Goal: Task Accomplishment & Management: Manage account settings

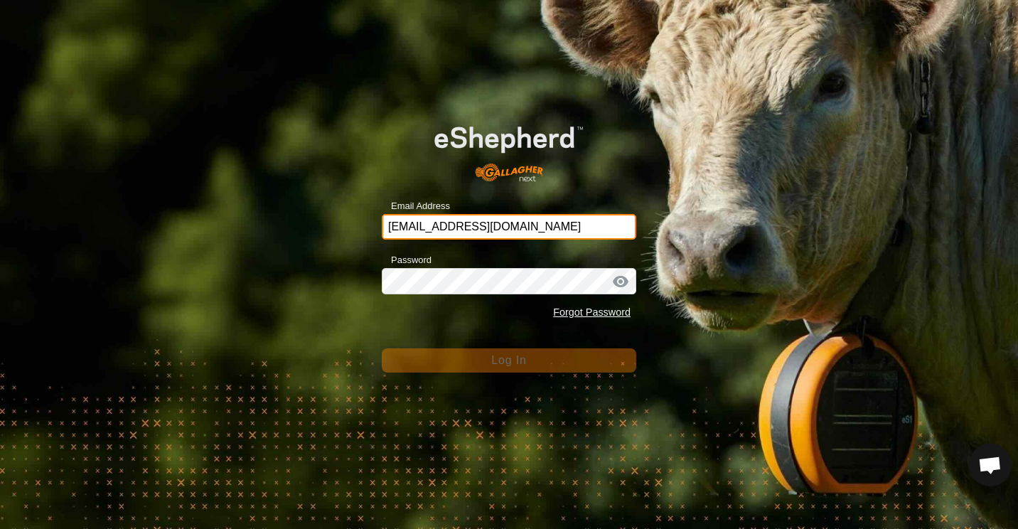
click at [510, 225] on input "earl_sam@yahoo.co.nz" at bounding box center [509, 227] width 254 height 26
click at [522, 223] on input "earl_sam@yahoo.co.nz" at bounding box center [509, 227] width 254 height 26
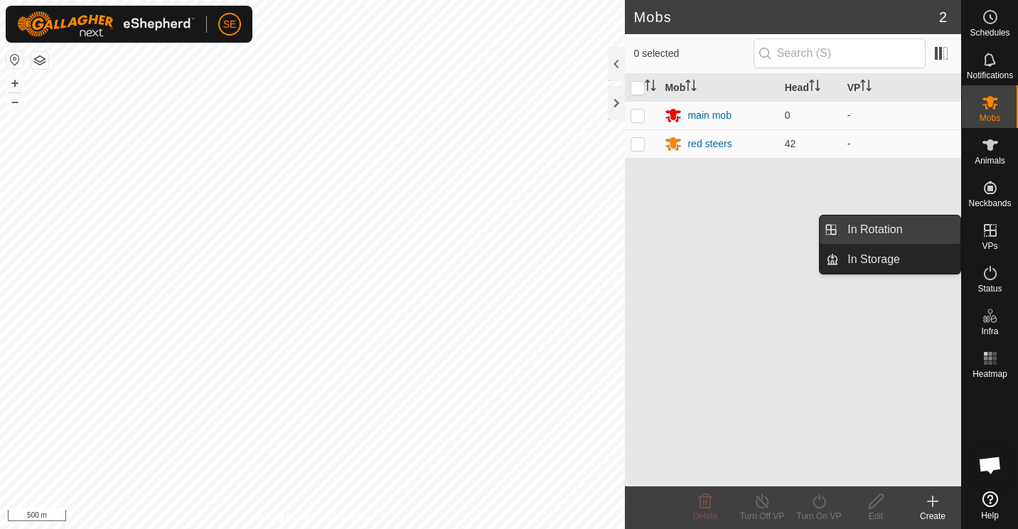
click at [866, 227] on link "In Rotation" at bounding box center [900, 229] width 122 height 28
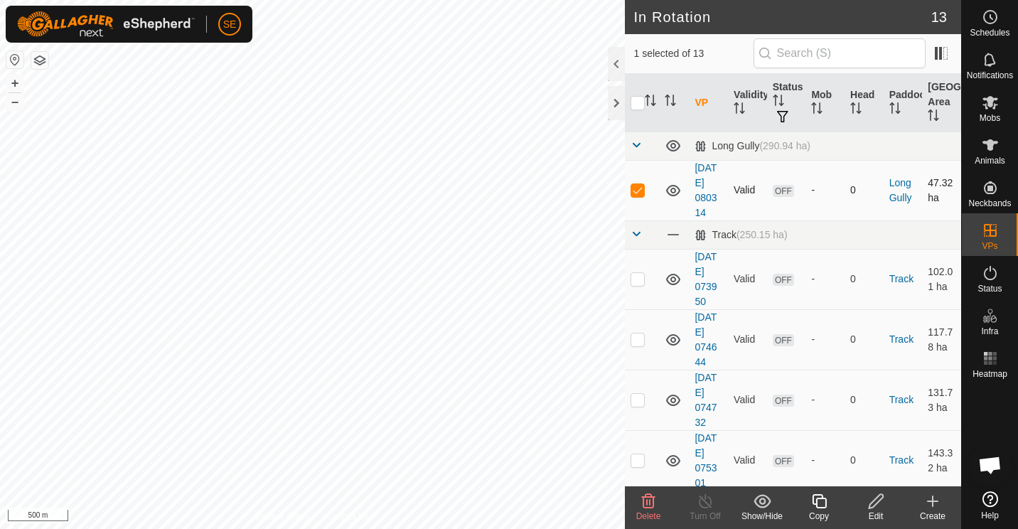
click at [633, 193] on p-checkbox at bounding box center [637, 189] width 14 height 11
click at [636, 190] on p-checkbox at bounding box center [637, 189] width 14 height 11
checkbox input "true"
click at [874, 505] on icon at bounding box center [876, 501] width 14 height 14
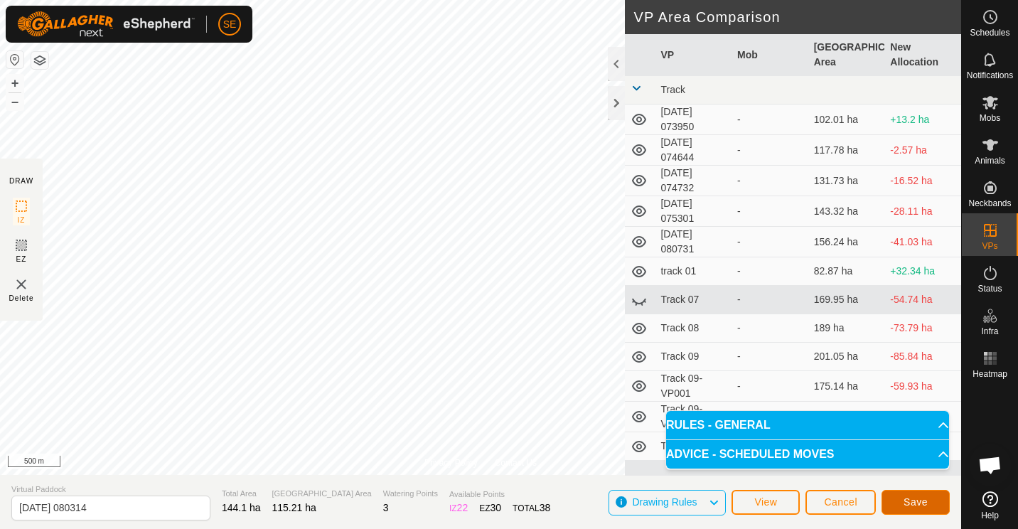
click at [930, 498] on button "Save" at bounding box center [915, 502] width 68 height 25
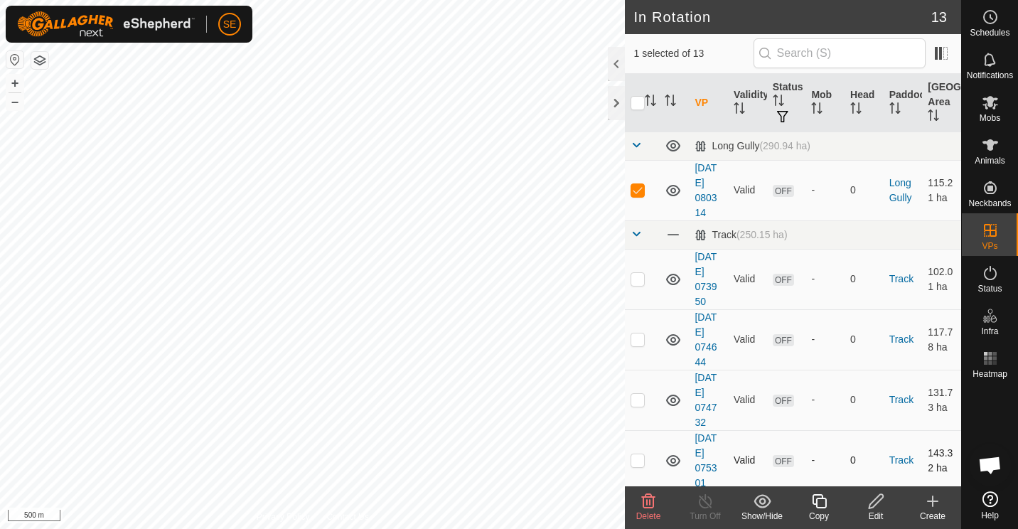
checkbox input "false"
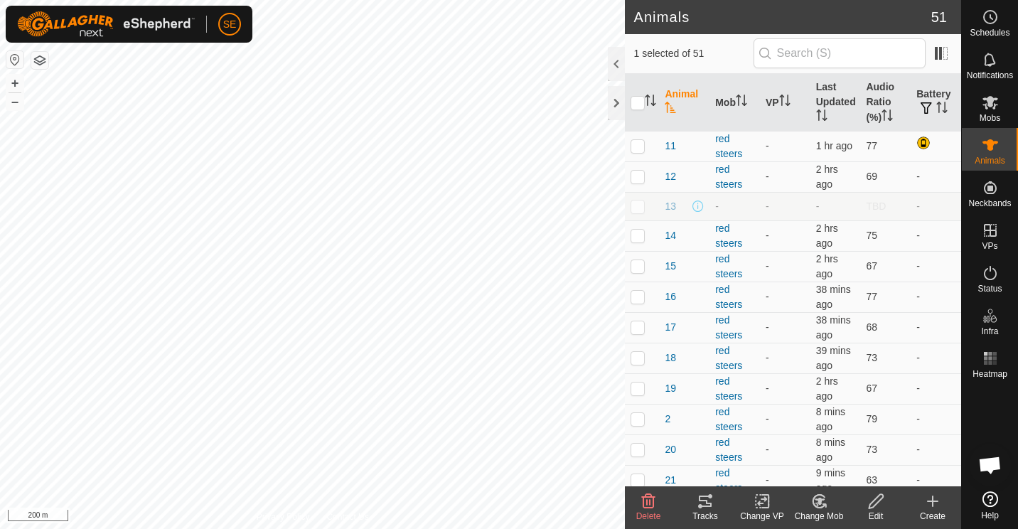
click at [815, 505] on icon at bounding box center [819, 501] width 18 height 17
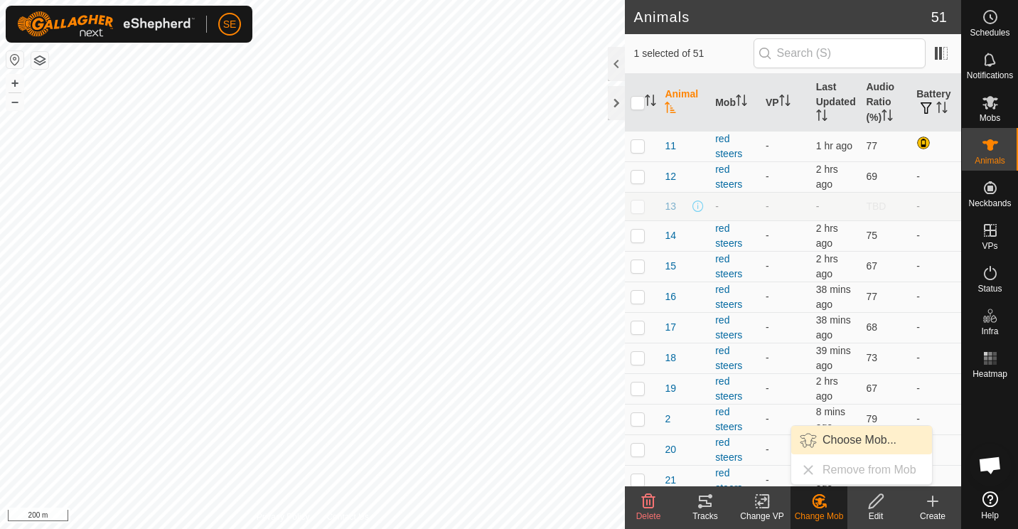
click at [847, 439] on link "Choose Mob..." at bounding box center [861, 440] width 141 height 28
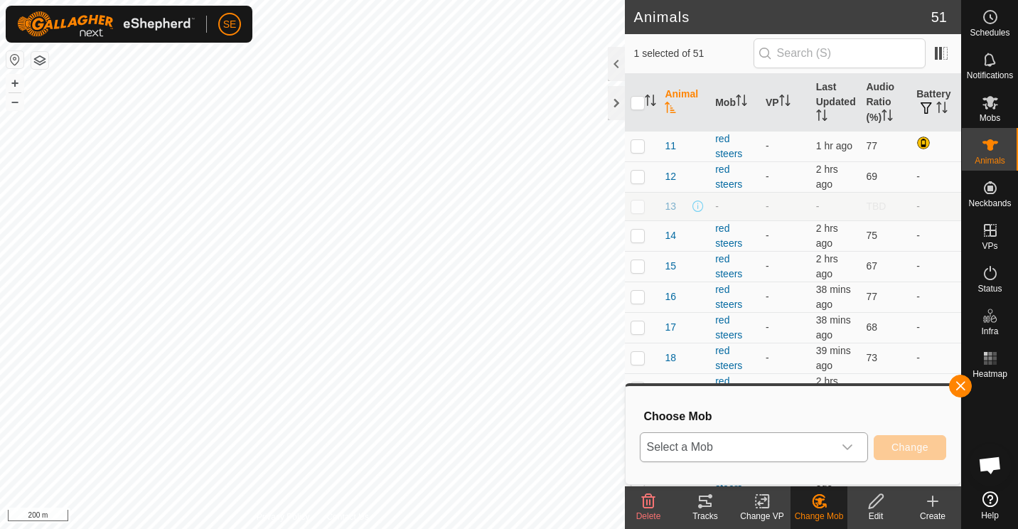
click at [851, 446] on icon "dropdown trigger" at bounding box center [847, 446] width 11 height 11
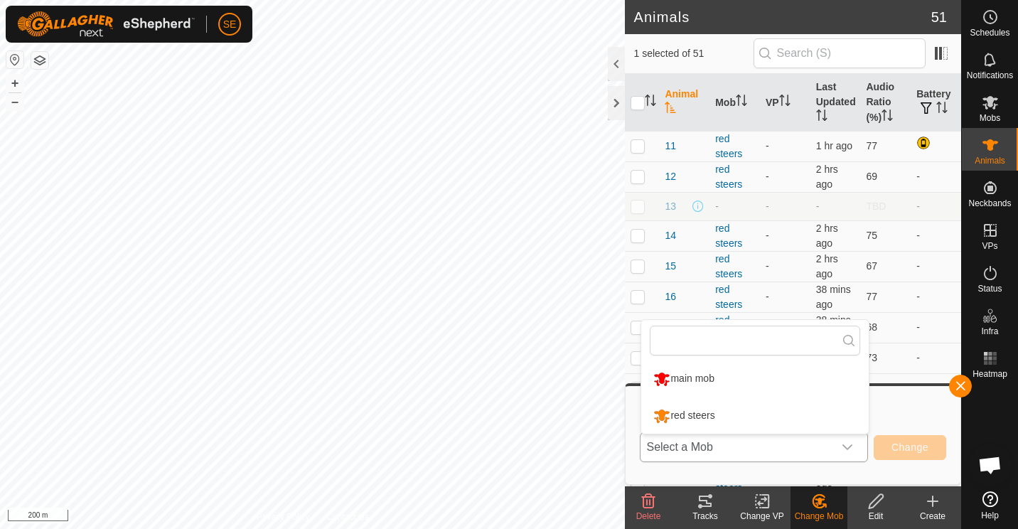
click at [707, 418] on li "red steers" at bounding box center [754, 416] width 227 height 36
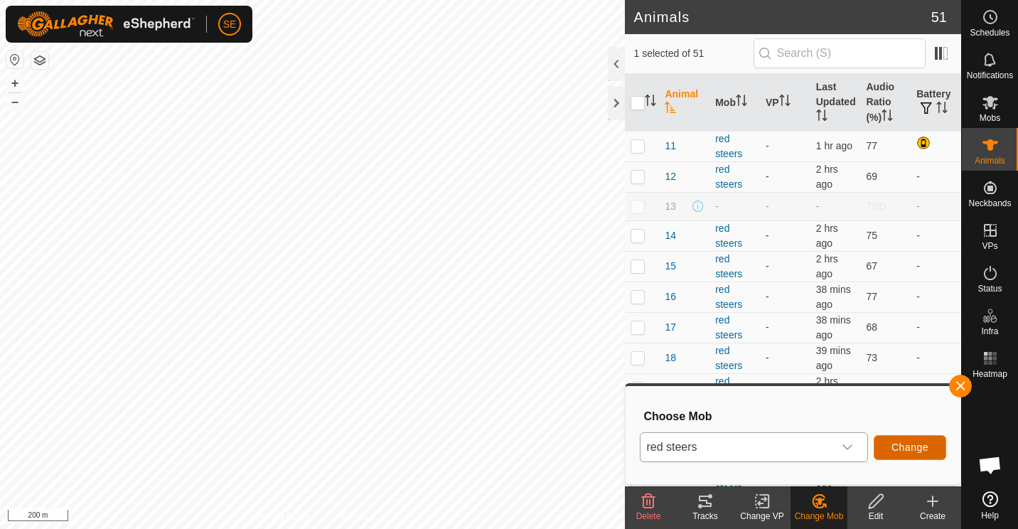
click at [913, 448] on span "Change" at bounding box center [909, 446] width 37 height 11
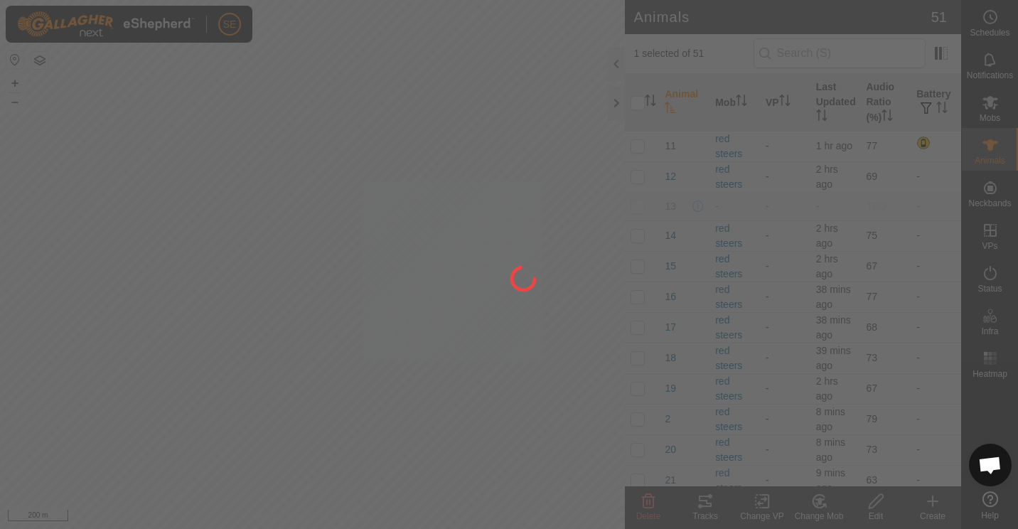
checkbox input "false"
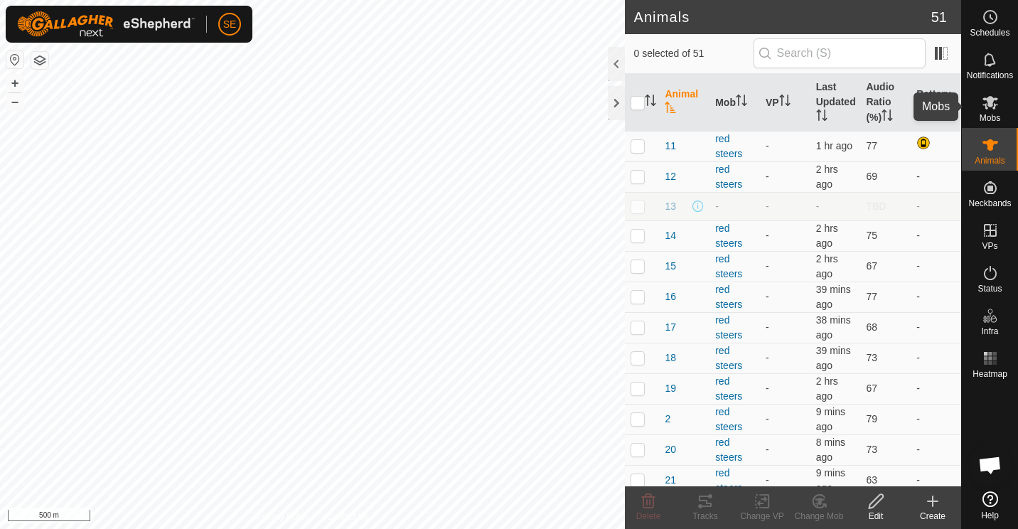
click at [997, 103] on icon at bounding box center [990, 102] width 17 height 17
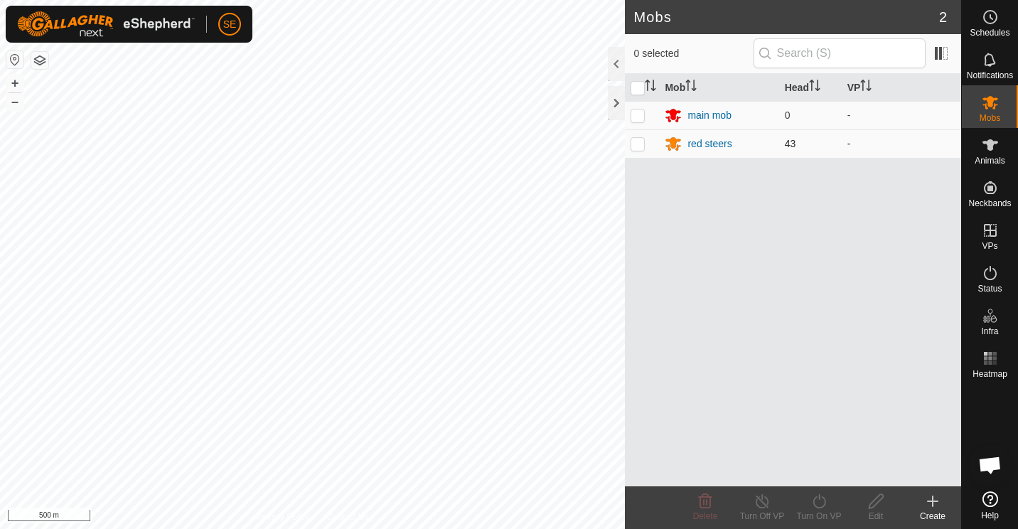
click at [637, 142] on p-checkbox at bounding box center [637, 143] width 14 height 11
checkbox input "true"
click at [819, 505] on icon at bounding box center [819, 501] width 18 height 17
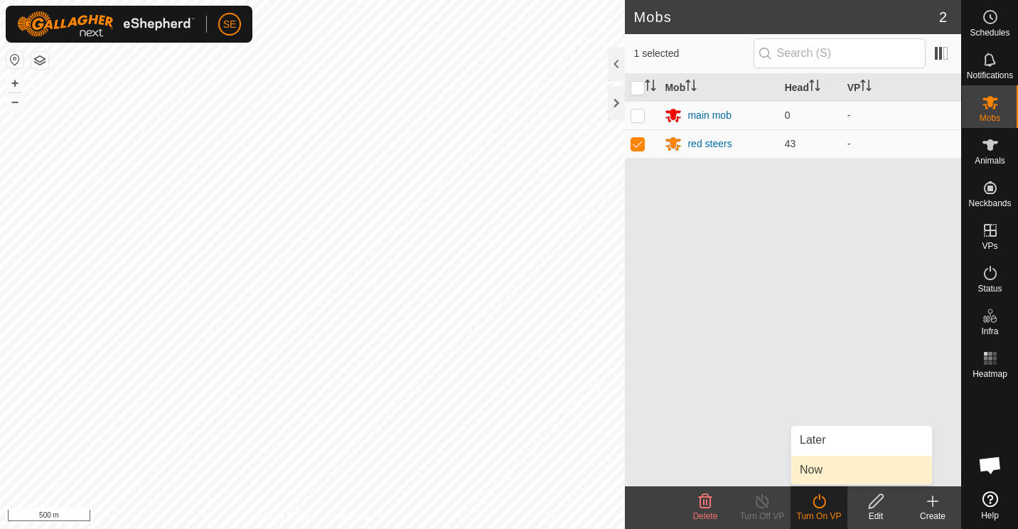
click at [816, 471] on link "Now" at bounding box center [861, 470] width 141 height 28
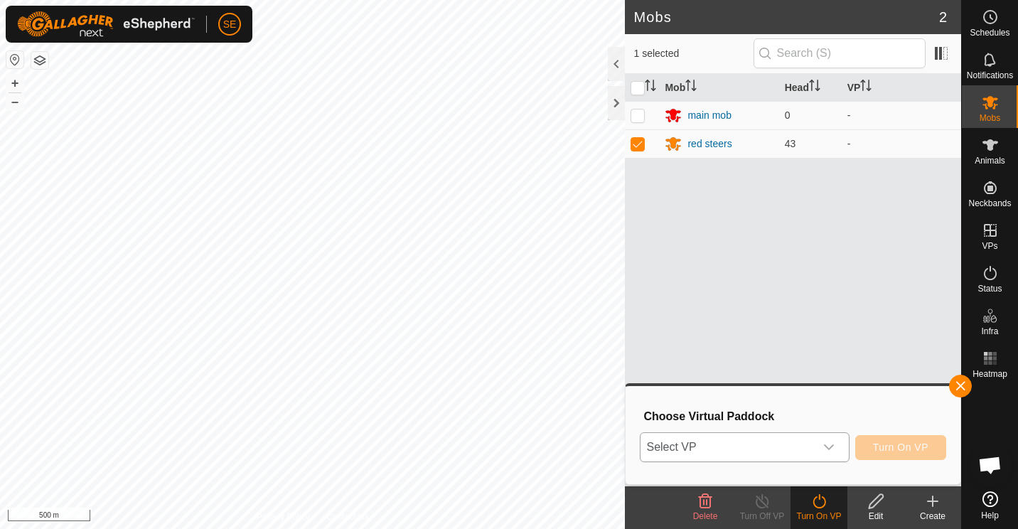
click at [831, 446] on icon "dropdown trigger" at bounding box center [828, 446] width 11 height 11
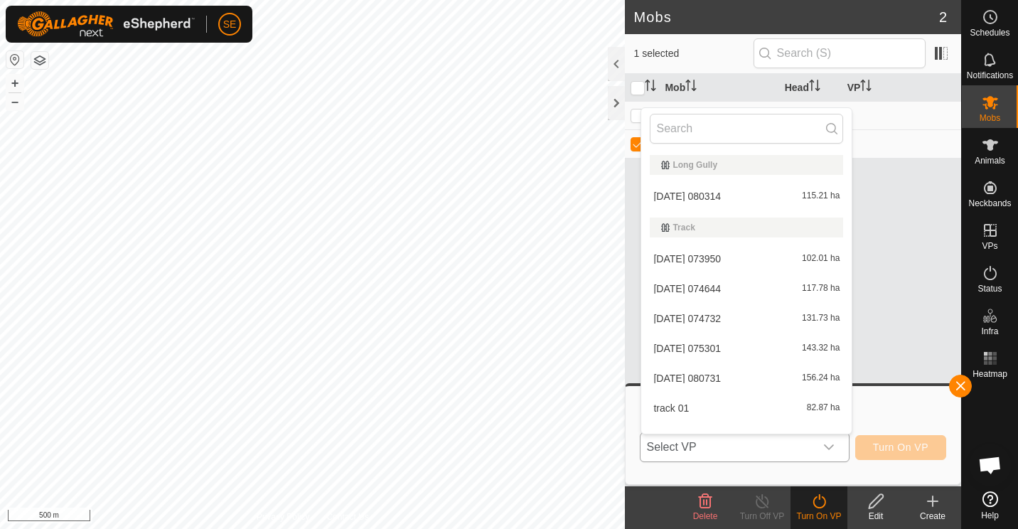
click at [719, 193] on li "[DATE] 080314 115.21 ha" at bounding box center [746, 196] width 210 height 28
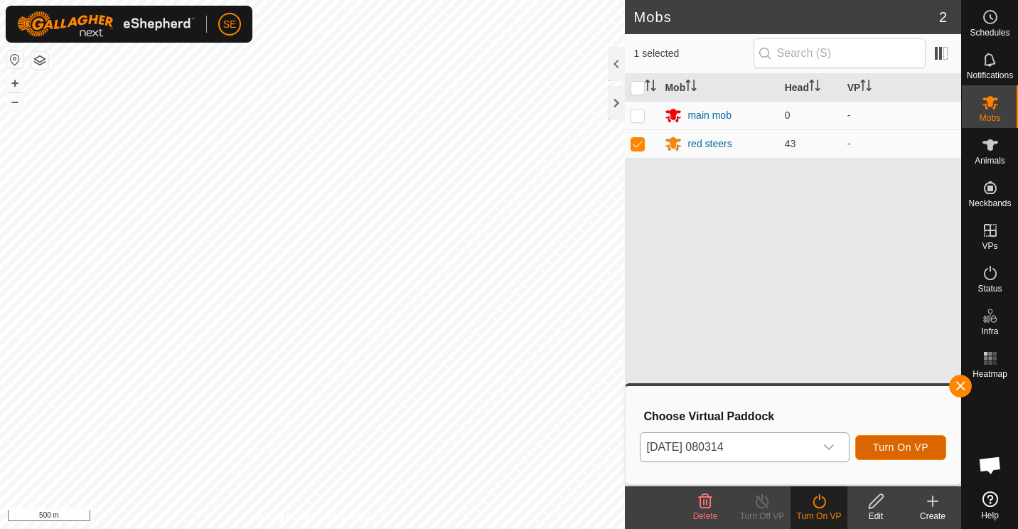
click at [915, 439] on button "Turn On VP" at bounding box center [900, 447] width 91 height 25
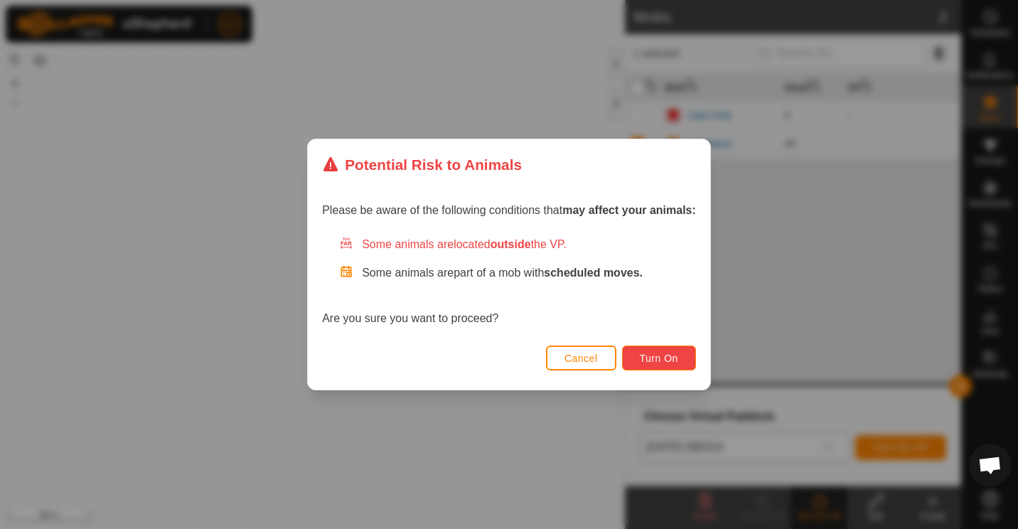
click at [656, 360] on span "Turn On" at bounding box center [659, 358] width 38 height 11
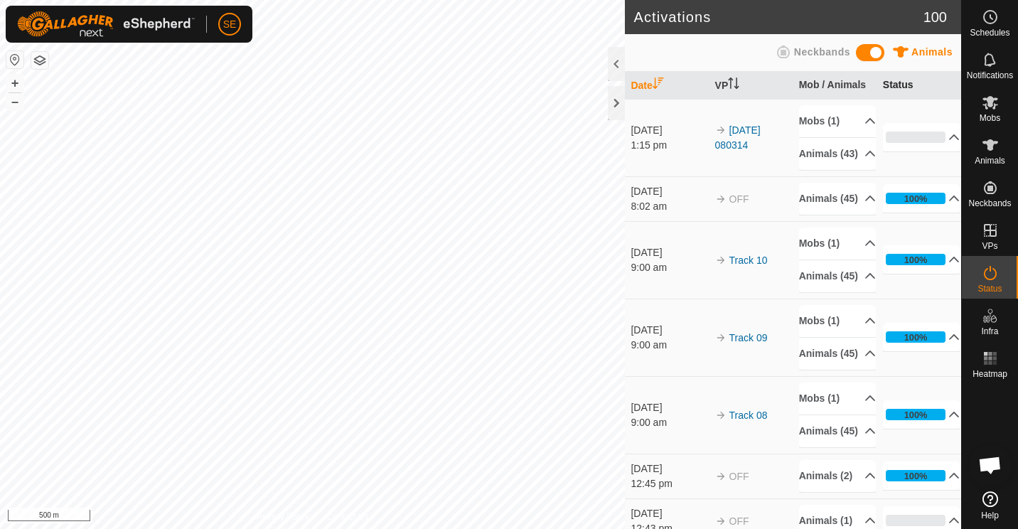
click at [891, 86] on th "Status" at bounding box center [919, 86] width 84 height 28
click at [935, 213] on p-accordion-header "100%" at bounding box center [921, 198] width 77 height 28
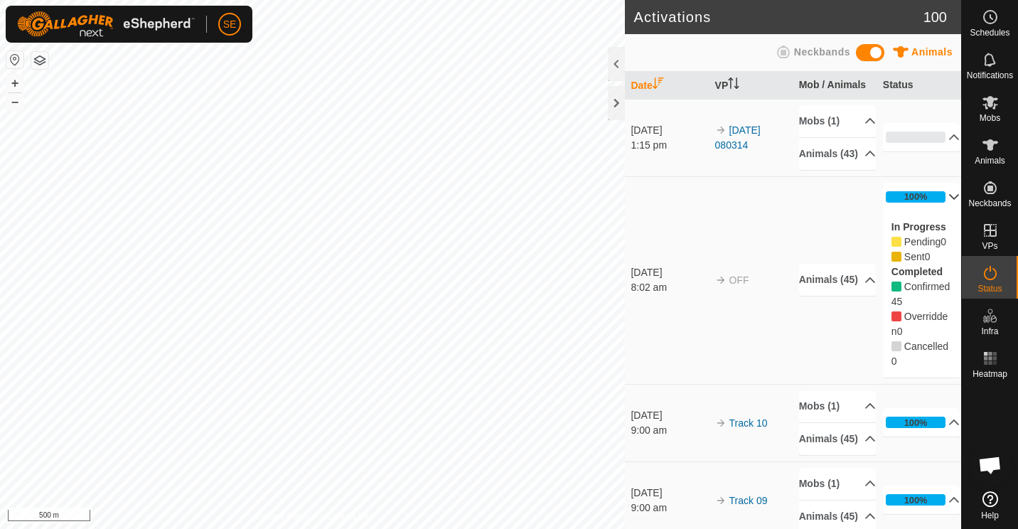
click at [933, 210] on p-accordion-header "100%" at bounding box center [921, 197] width 77 height 28
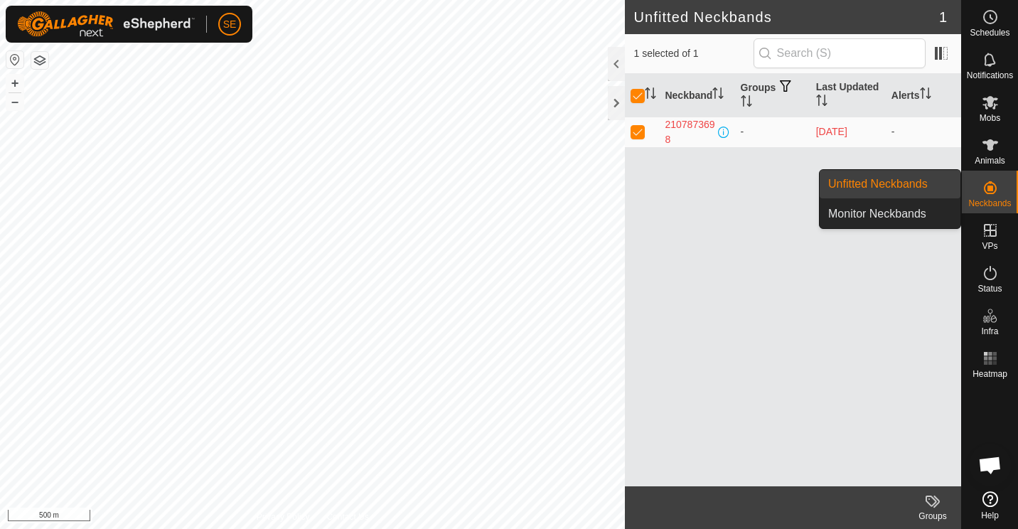
click at [888, 183] on link "Unfitted Neckbands" at bounding box center [890, 184] width 141 height 28
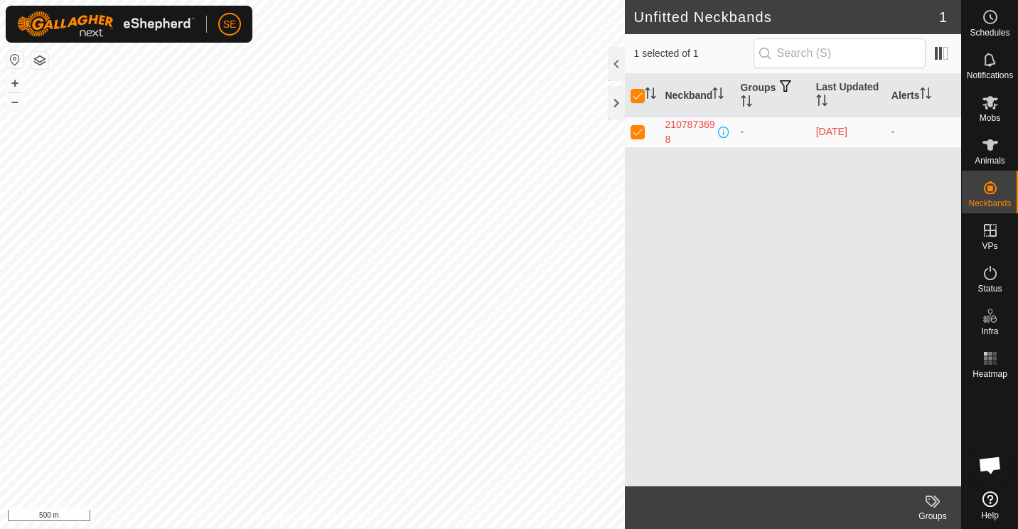
click at [39, 60] on button "button" at bounding box center [39, 60] width 17 height 17
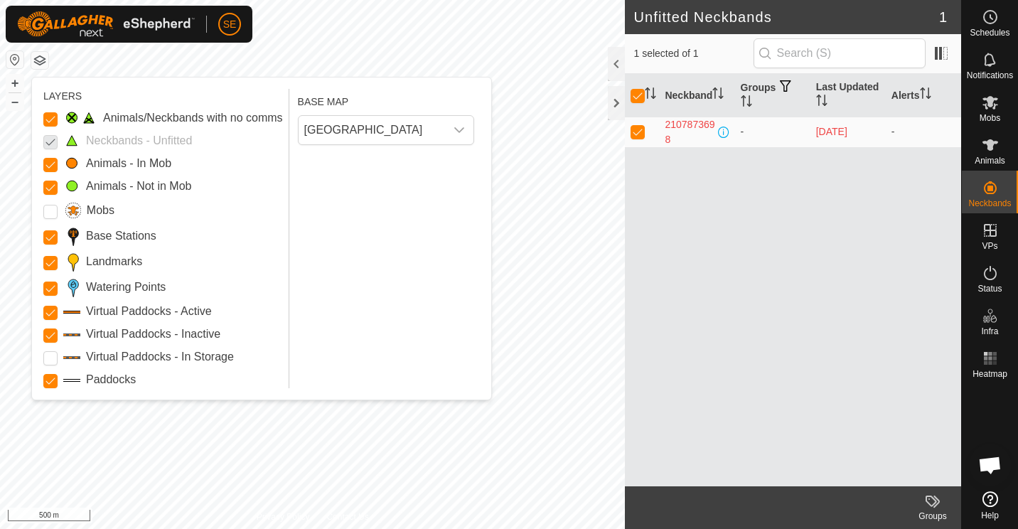
click at [41, 61] on button "button" at bounding box center [39, 60] width 17 height 17
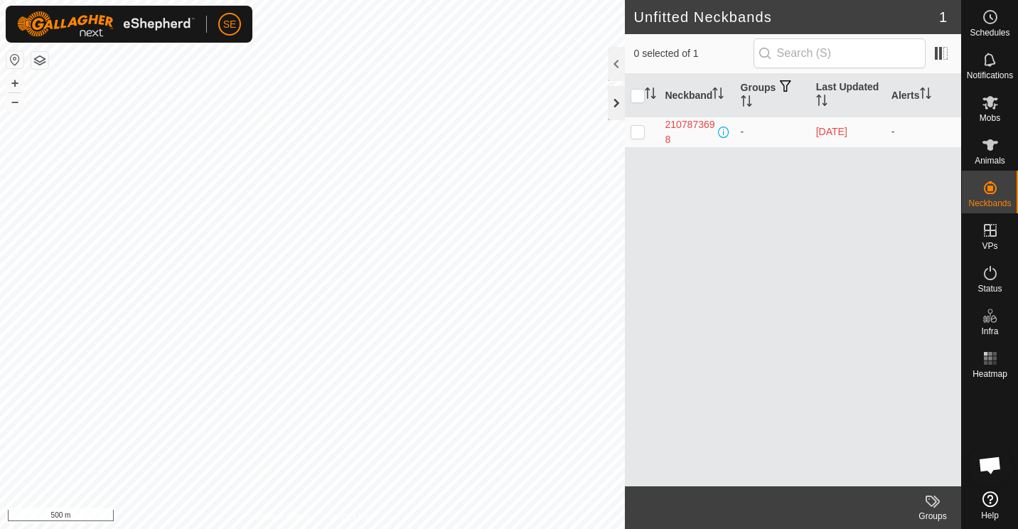
click at [613, 102] on div at bounding box center [616, 103] width 17 height 34
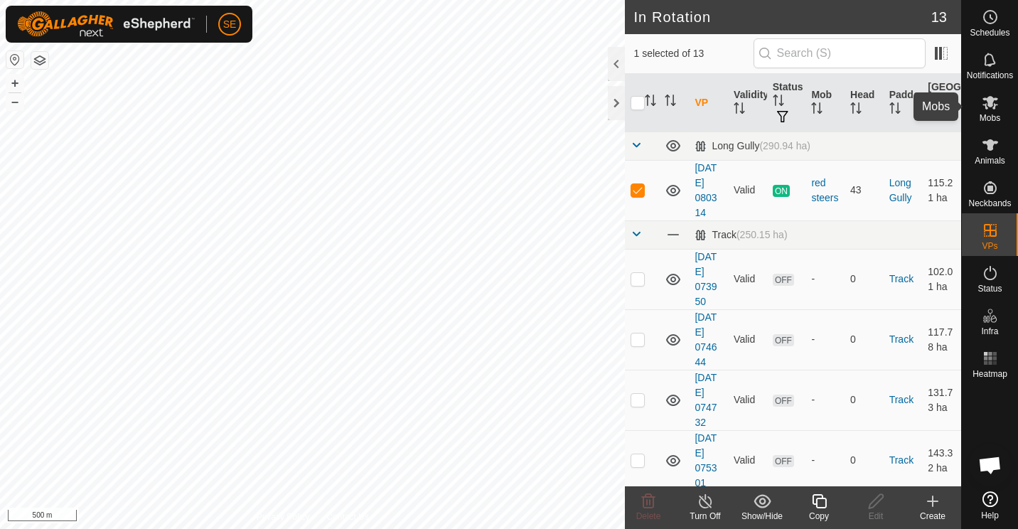
click at [987, 100] on icon at bounding box center [990, 103] width 16 height 14
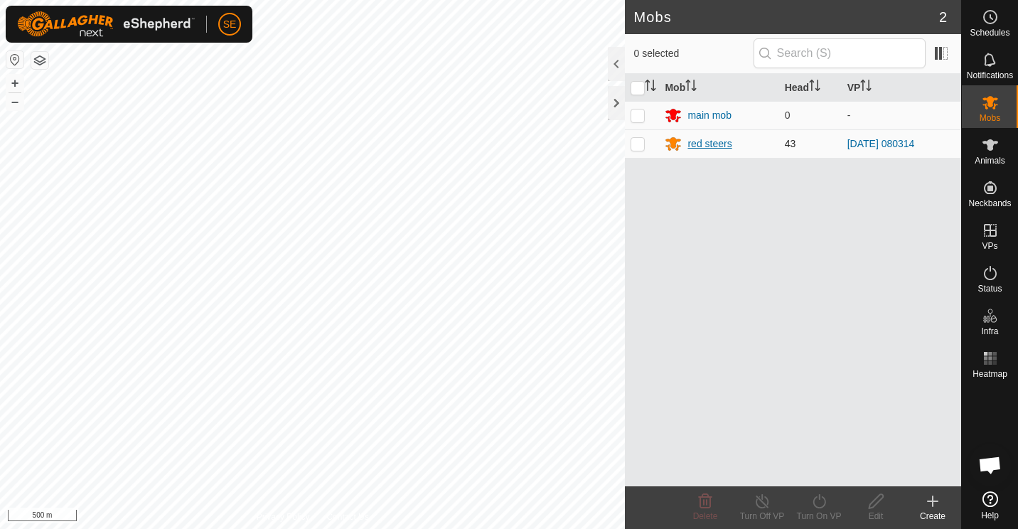
click at [763, 147] on div "red steers" at bounding box center [719, 143] width 108 height 17
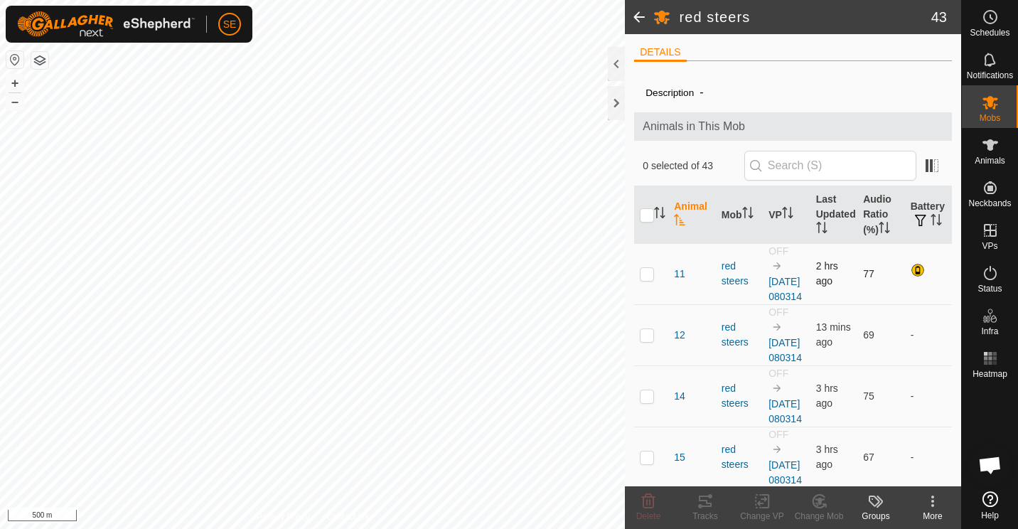
click at [645, 279] on p-checkbox at bounding box center [647, 273] width 14 height 11
checkbox input "false"
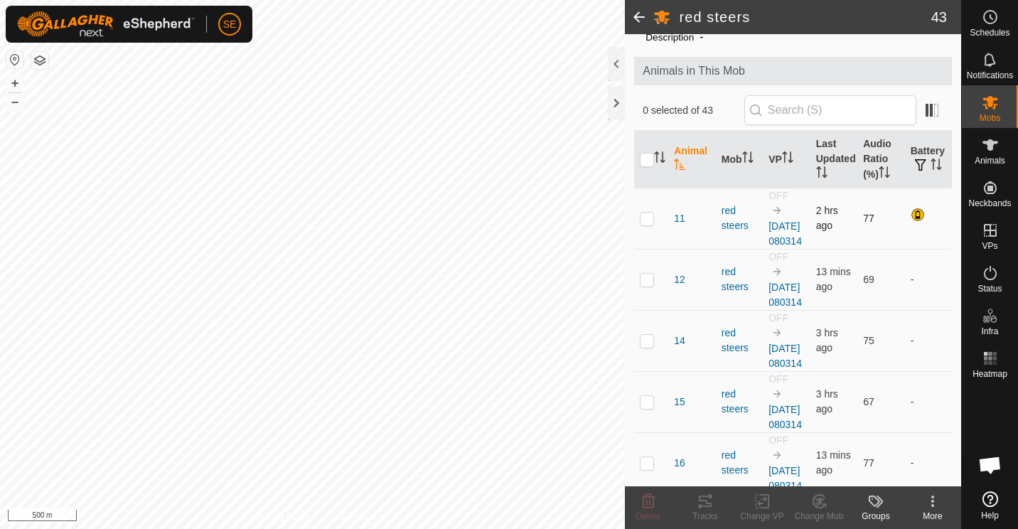
scroll to position [51, 0]
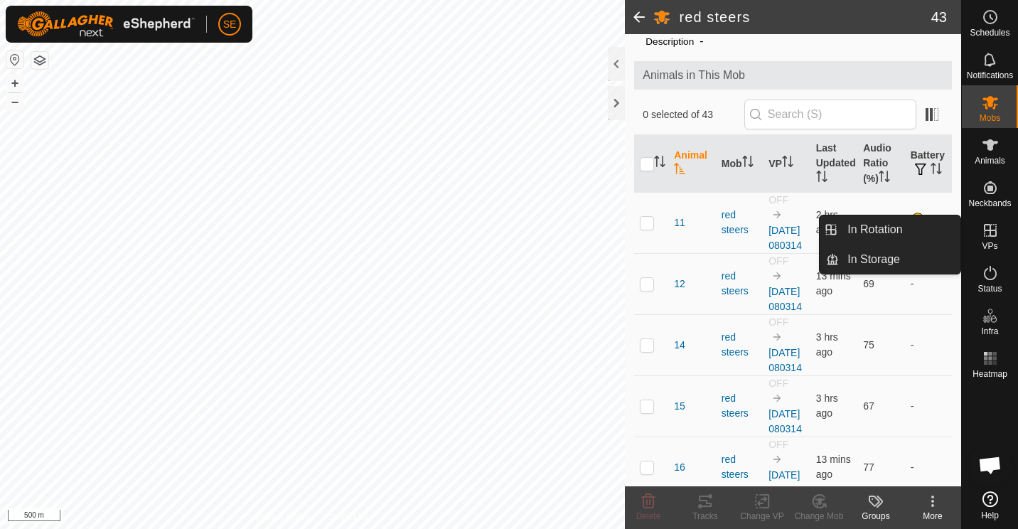
click at [997, 235] on icon at bounding box center [990, 230] width 17 height 17
click at [886, 230] on link "In Rotation" at bounding box center [900, 229] width 122 height 28
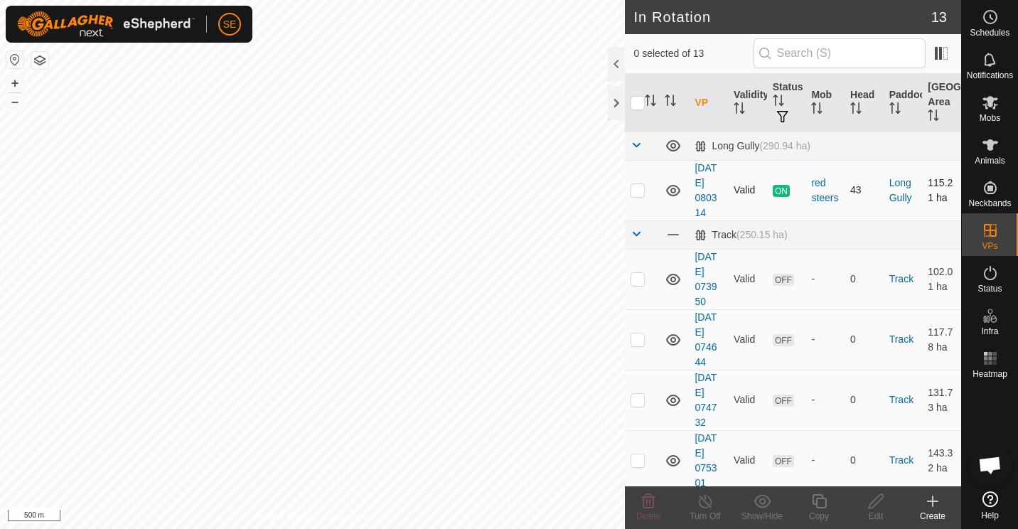
checkbox input "true"
click at [704, 506] on icon at bounding box center [706, 501] width 18 height 17
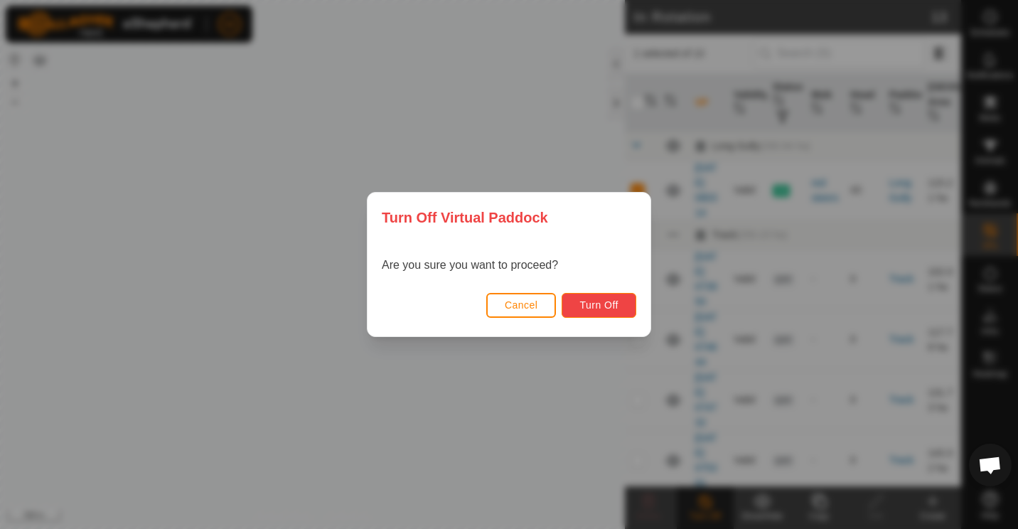
click at [608, 303] on span "Turn Off" at bounding box center [598, 304] width 39 height 11
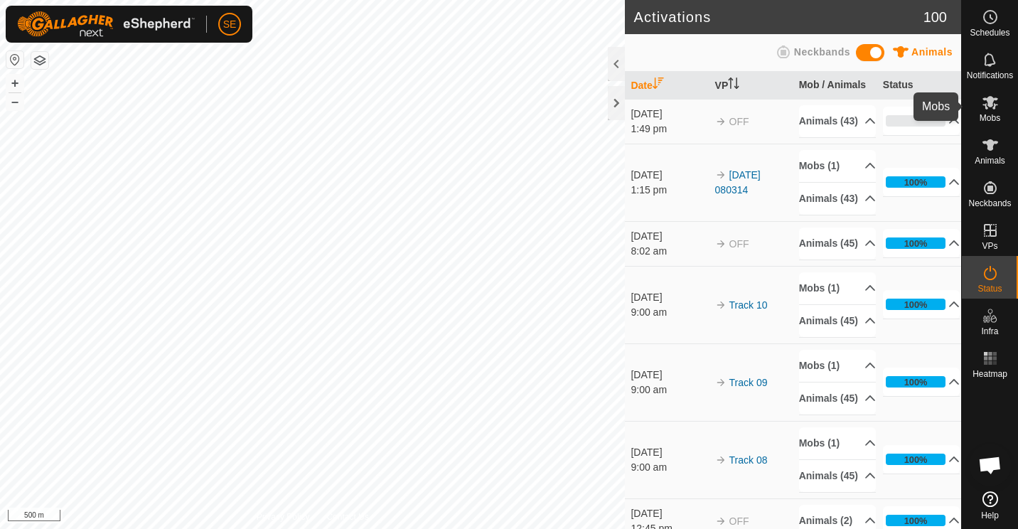
click at [986, 112] on es-mob-svg-icon at bounding box center [990, 102] width 26 height 23
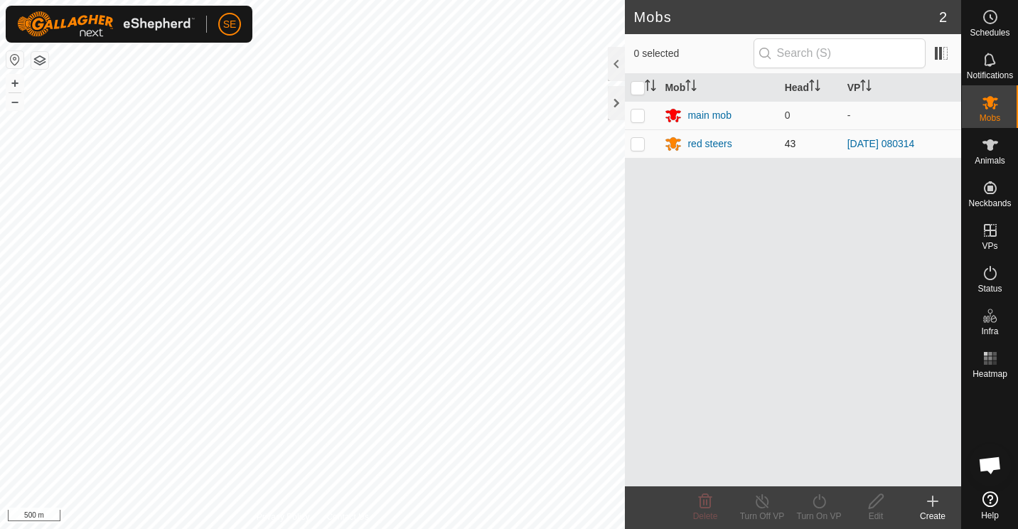
click at [642, 141] on p-checkbox at bounding box center [637, 143] width 14 height 11
checkbox input "true"
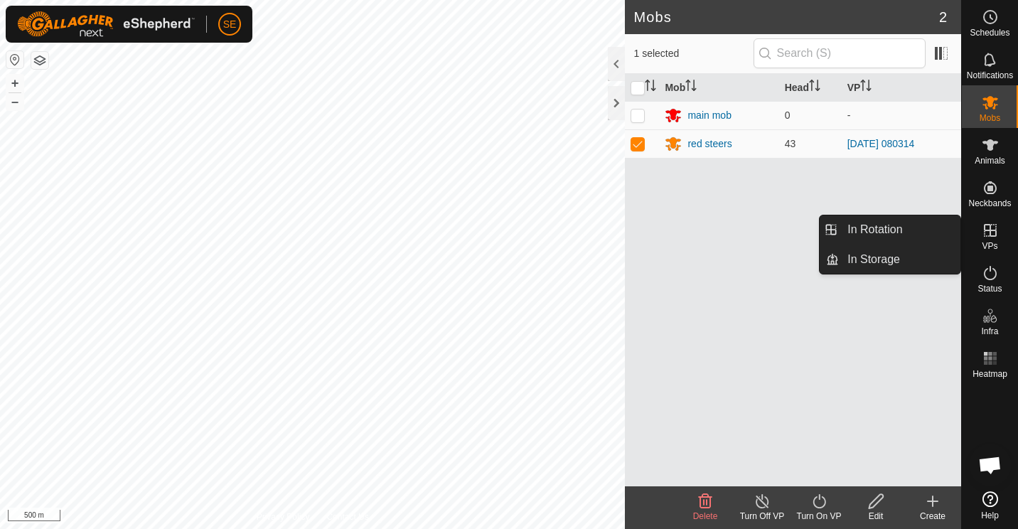
click at [994, 236] on icon at bounding box center [990, 230] width 13 height 13
click at [891, 232] on link "In Rotation" at bounding box center [900, 229] width 122 height 28
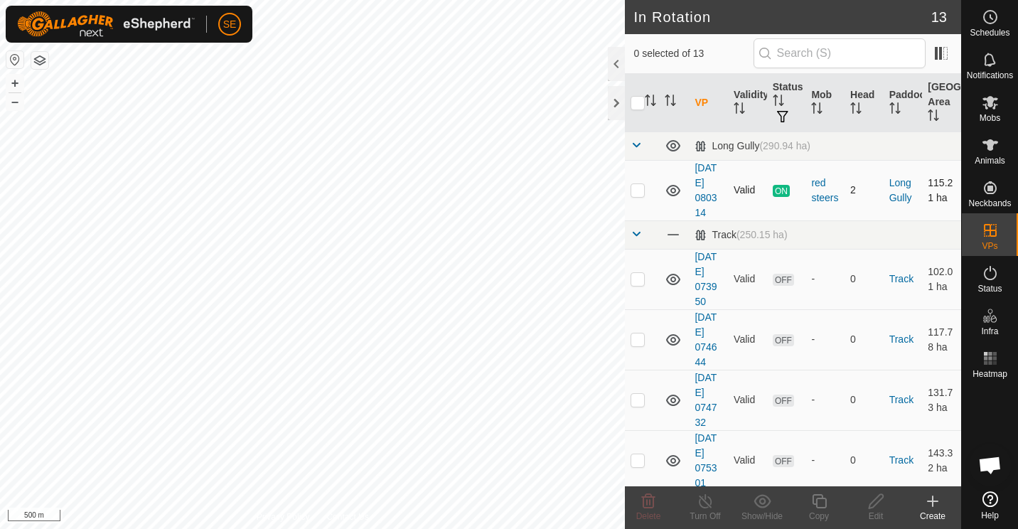
click at [638, 188] on p-checkbox at bounding box center [637, 189] width 14 height 11
checkbox input "true"
click at [990, 107] on icon at bounding box center [990, 103] width 16 height 14
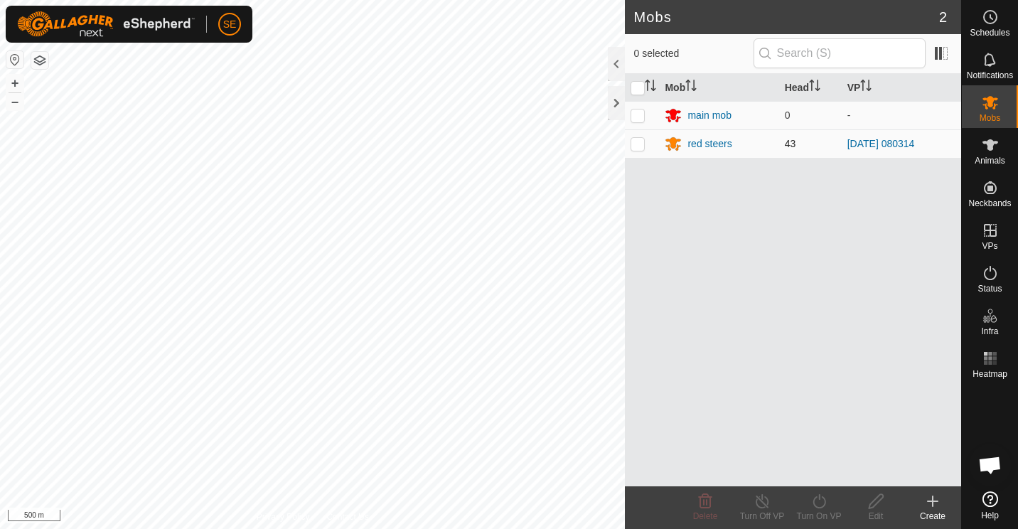
click at [634, 143] on p-checkbox at bounding box center [637, 143] width 14 height 11
checkbox input "true"
click at [821, 502] on icon at bounding box center [819, 501] width 18 height 17
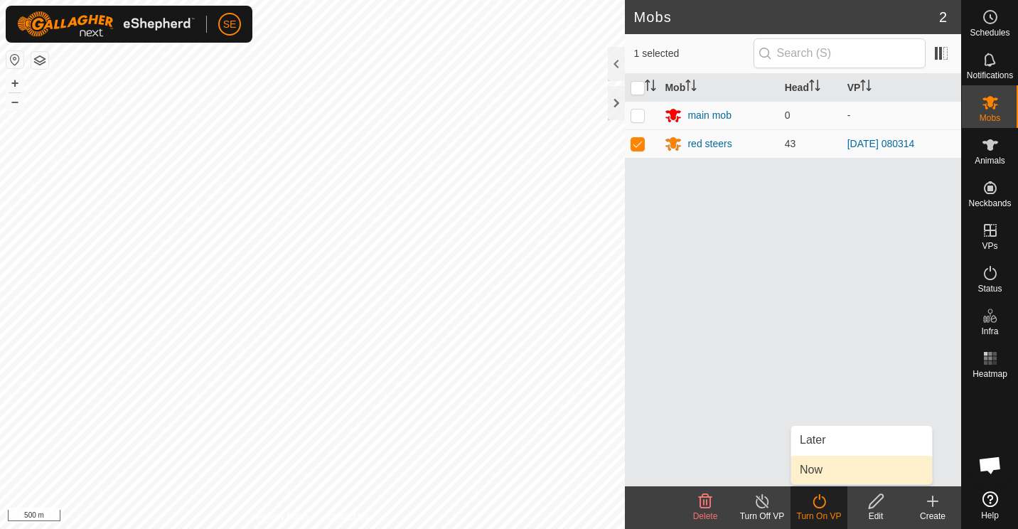
click at [820, 468] on link "Now" at bounding box center [861, 470] width 141 height 28
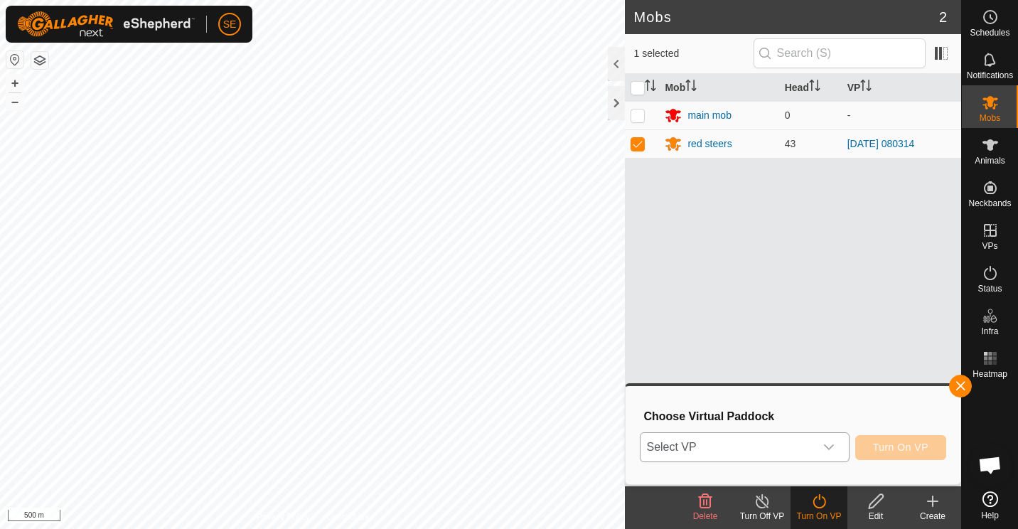
click at [829, 447] on icon "dropdown trigger" at bounding box center [829, 447] width 10 height 6
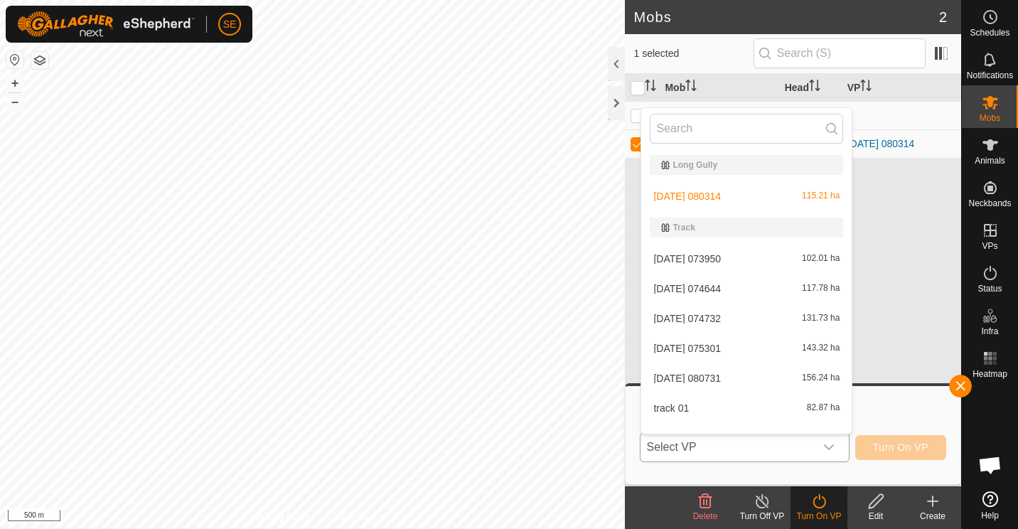
scroll to position [18, 0]
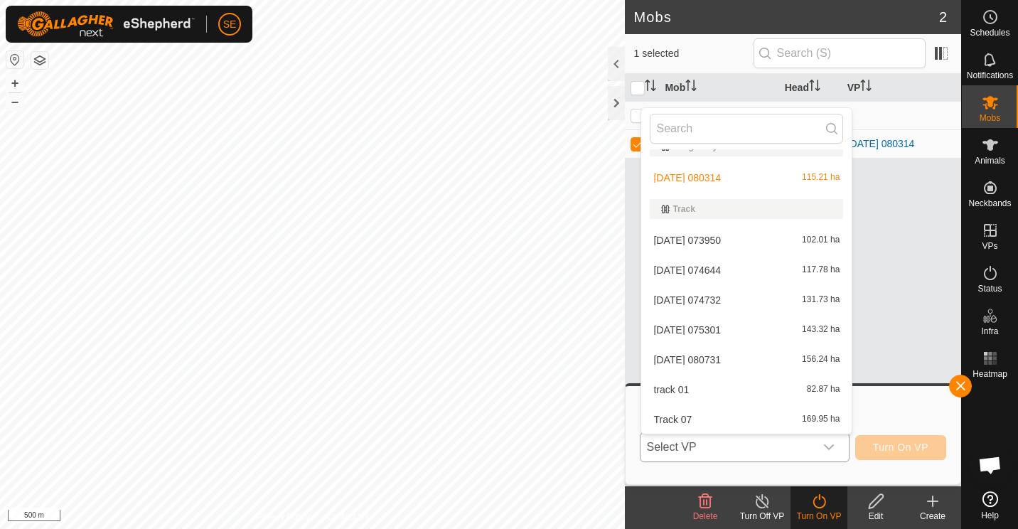
click at [697, 176] on li "[DATE] 080314 115.21 ha" at bounding box center [746, 177] width 210 height 28
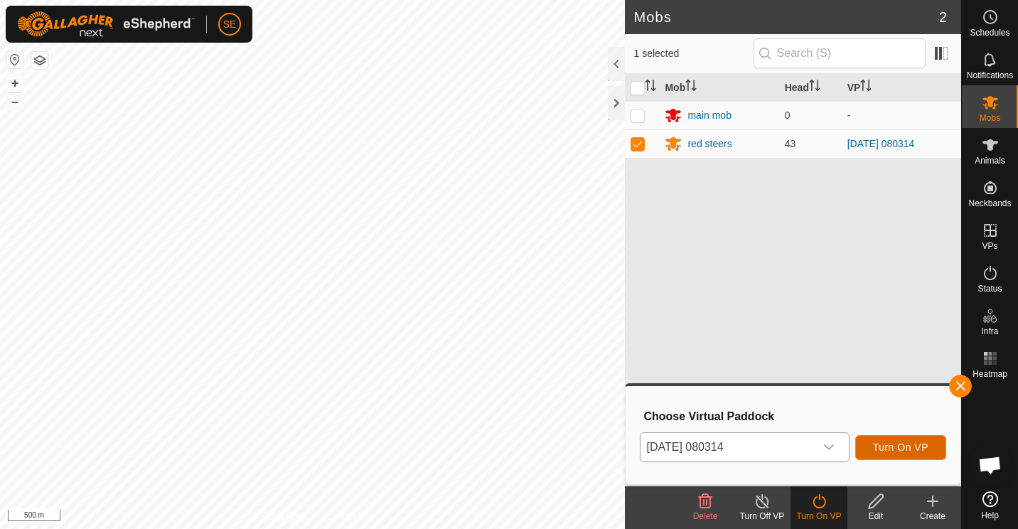
click at [891, 447] on span "Turn On VP" at bounding box center [900, 446] width 55 height 11
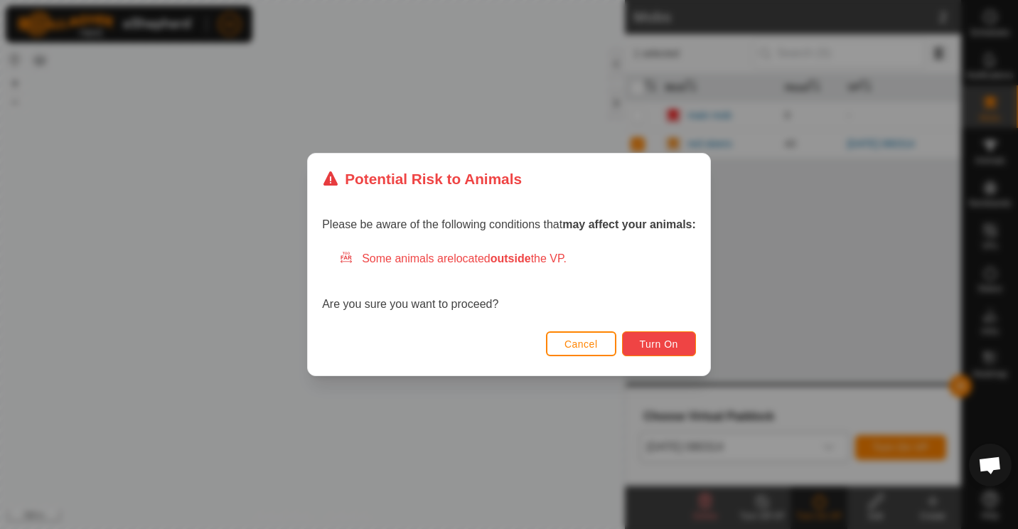
click at [651, 339] on span "Turn On" at bounding box center [659, 343] width 38 height 11
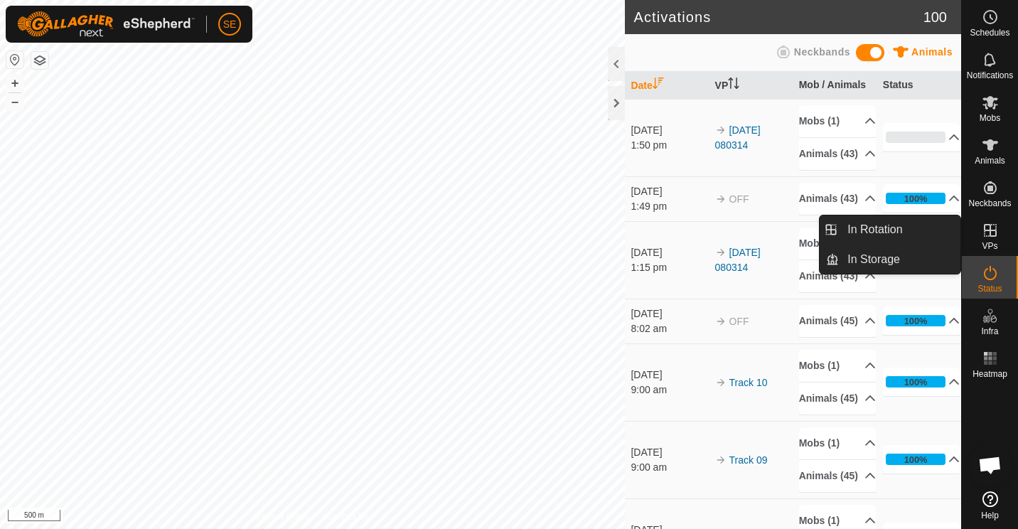
click at [989, 234] on icon at bounding box center [990, 230] width 13 height 13
click at [884, 223] on link "In Rotation" at bounding box center [900, 229] width 122 height 28
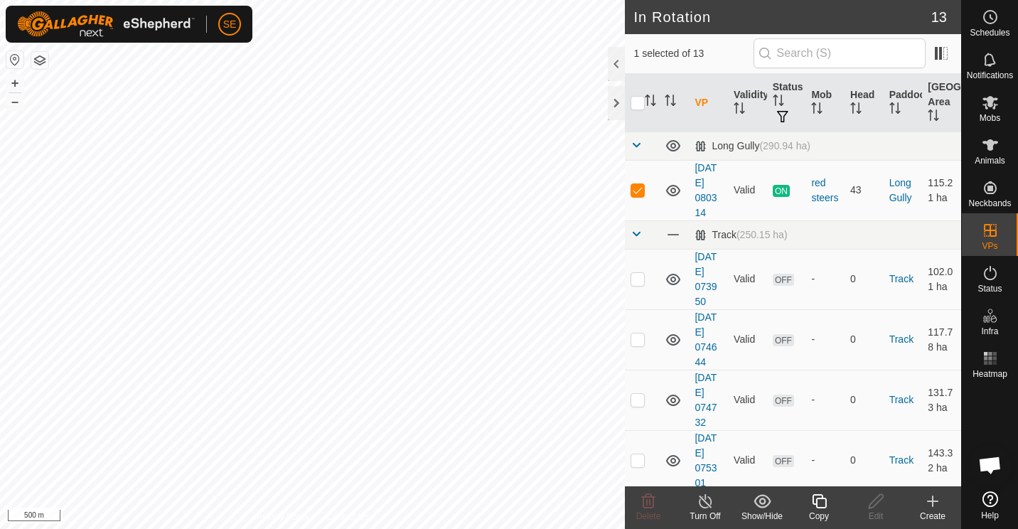
click at [816, 500] on icon at bounding box center [819, 501] width 14 height 14
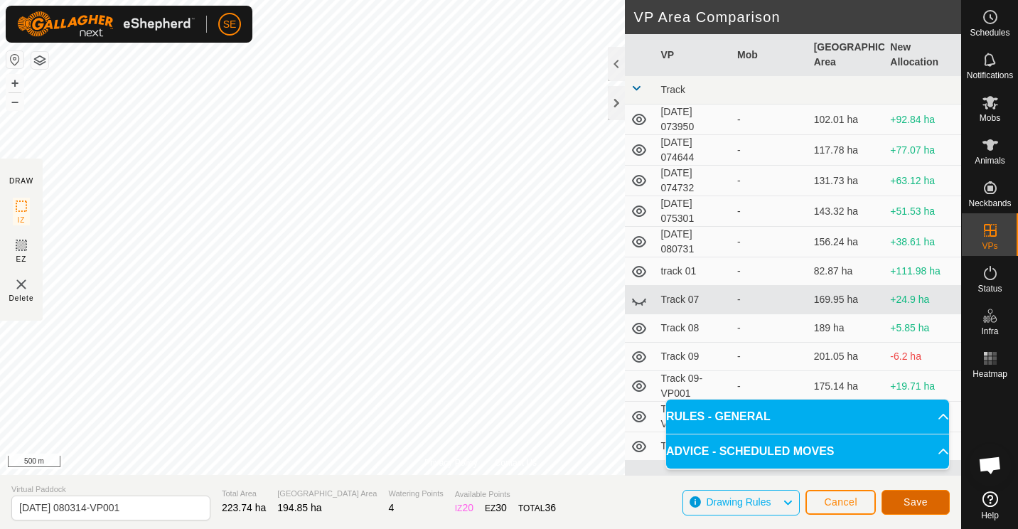
click at [910, 500] on span "Save" at bounding box center [915, 501] width 24 height 11
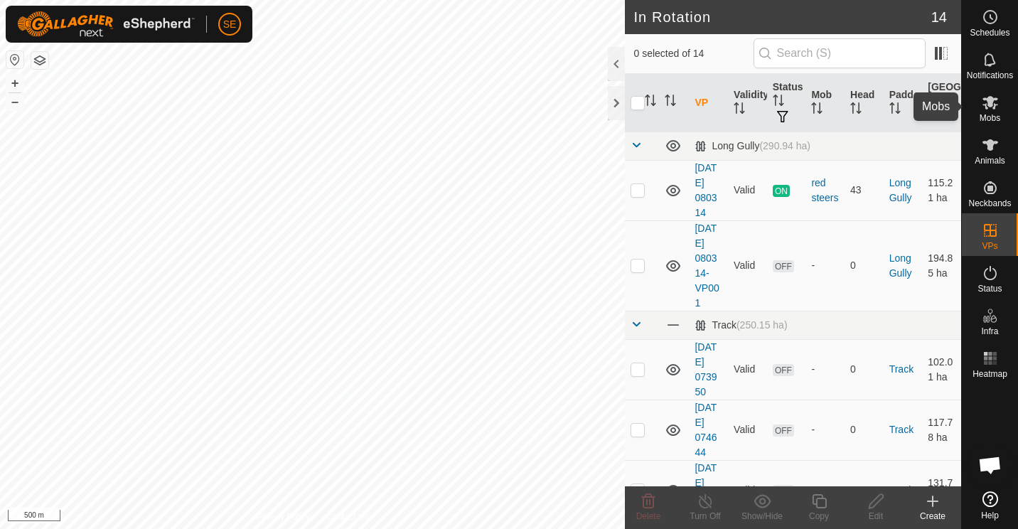
click at [988, 104] on icon at bounding box center [990, 103] width 16 height 14
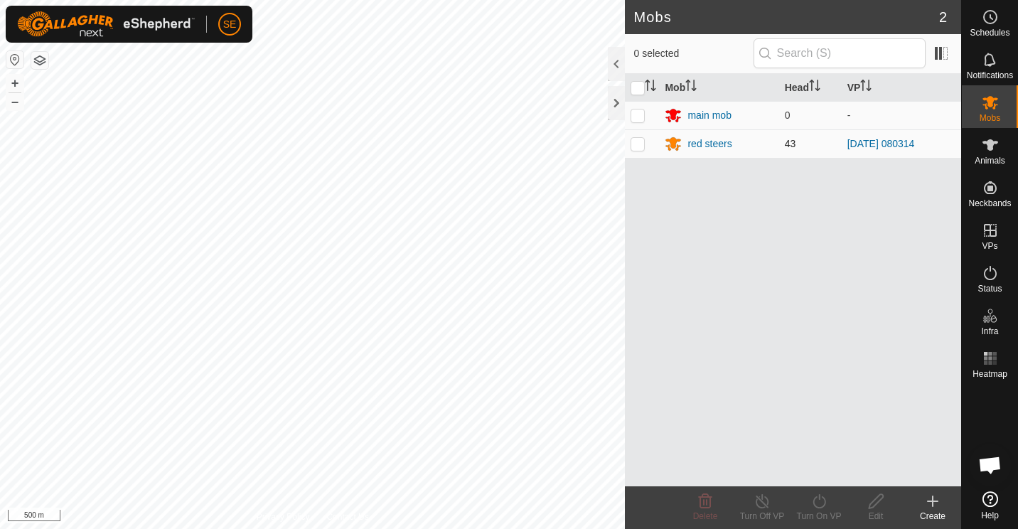
click at [637, 140] on p-checkbox at bounding box center [637, 143] width 14 height 11
checkbox input "true"
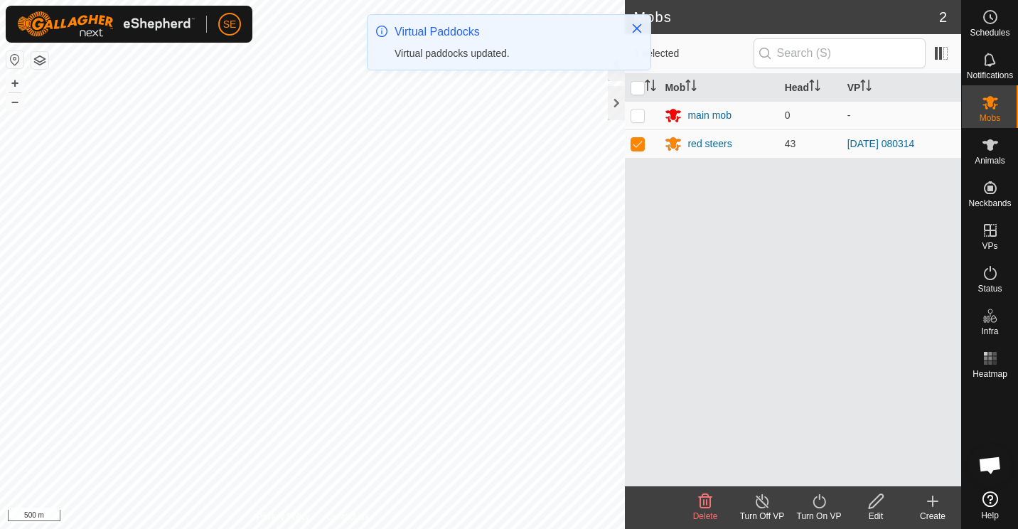
click at [820, 501] on icon at bounding box center [819, 501] width 18 height 17
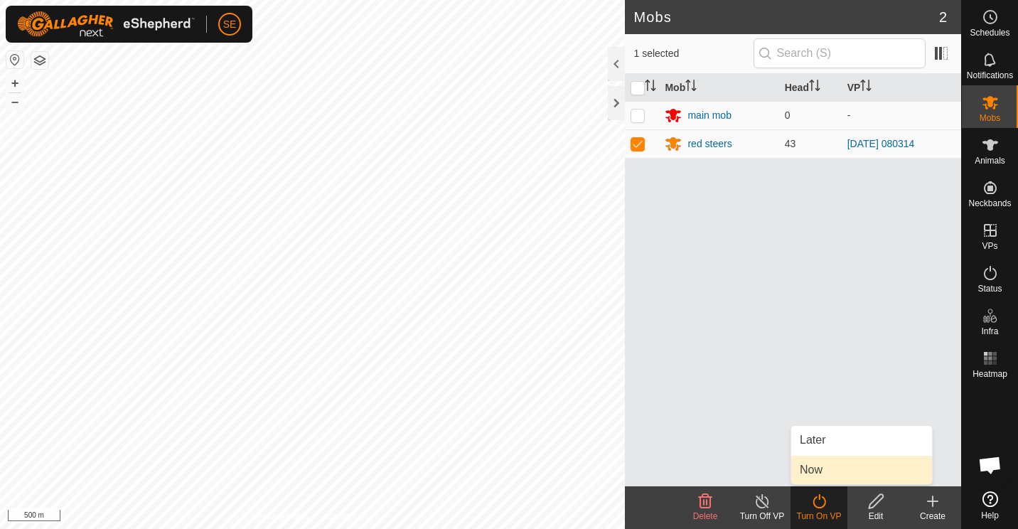
click at [817, 467] on link "Now" at bounding box center [861, 470] width 141 height 28
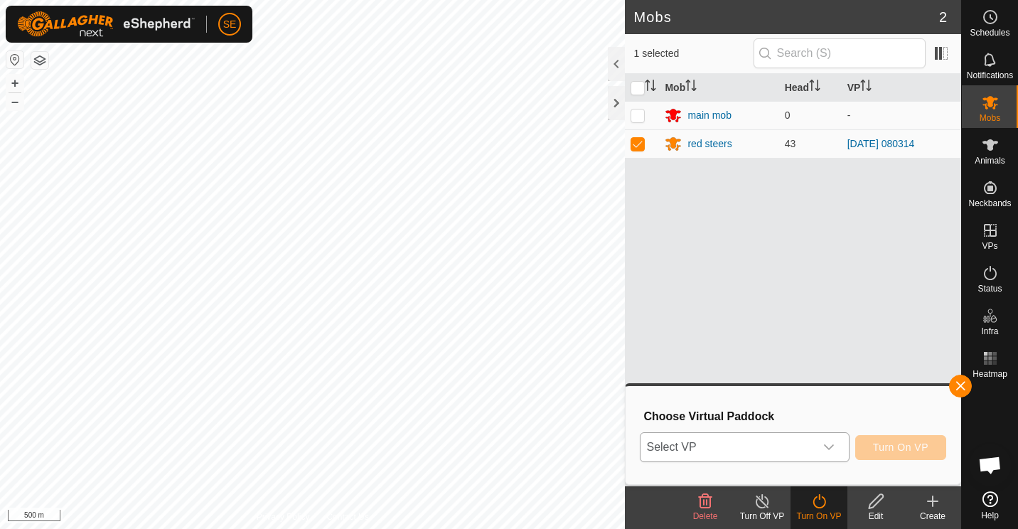
click at [831, 444] on icon "dropdown trigger" at bounding box center [828, 446] width 11 height 11
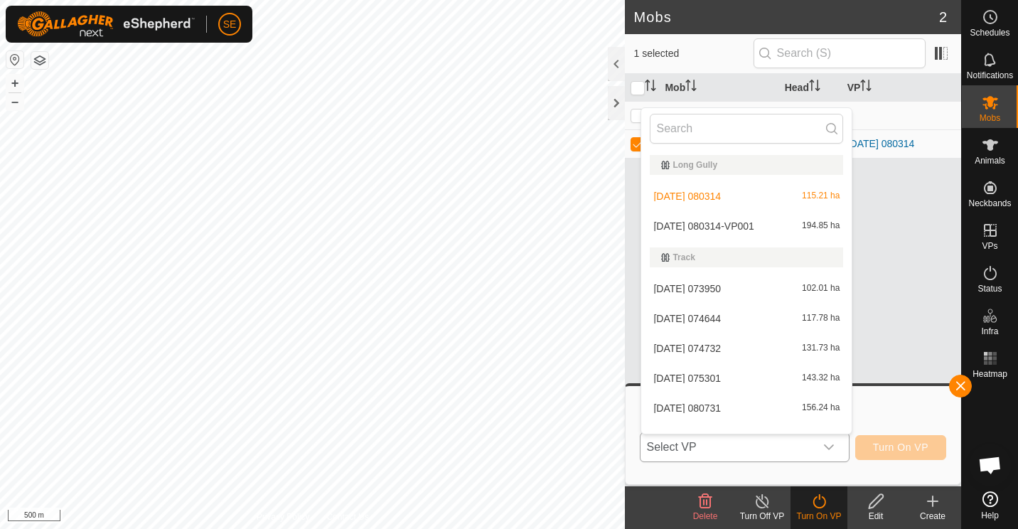
scroll to position [18, 0]
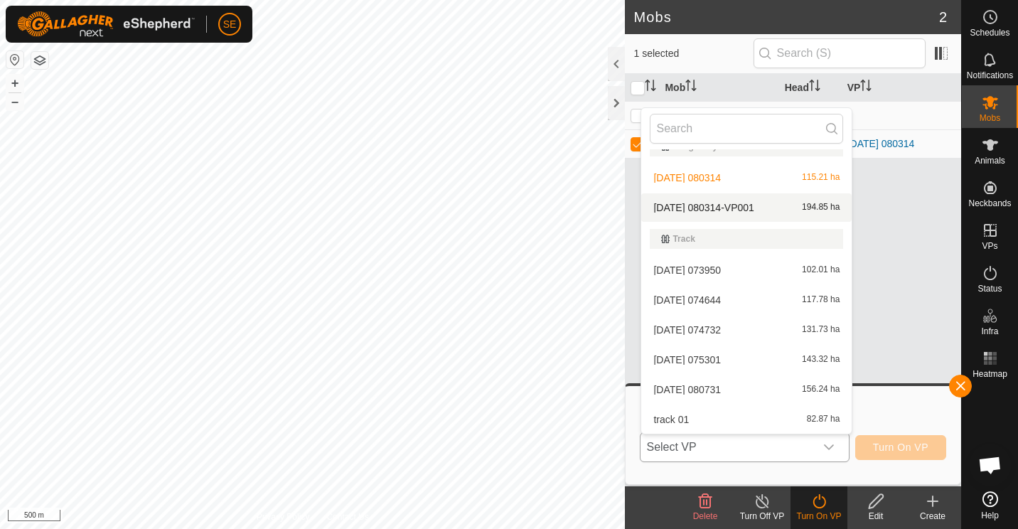
click at [707, 202] on li "[DATE] 080314-VP001 194.85 ha" at bounding box center [746, 207] width 210 height 28
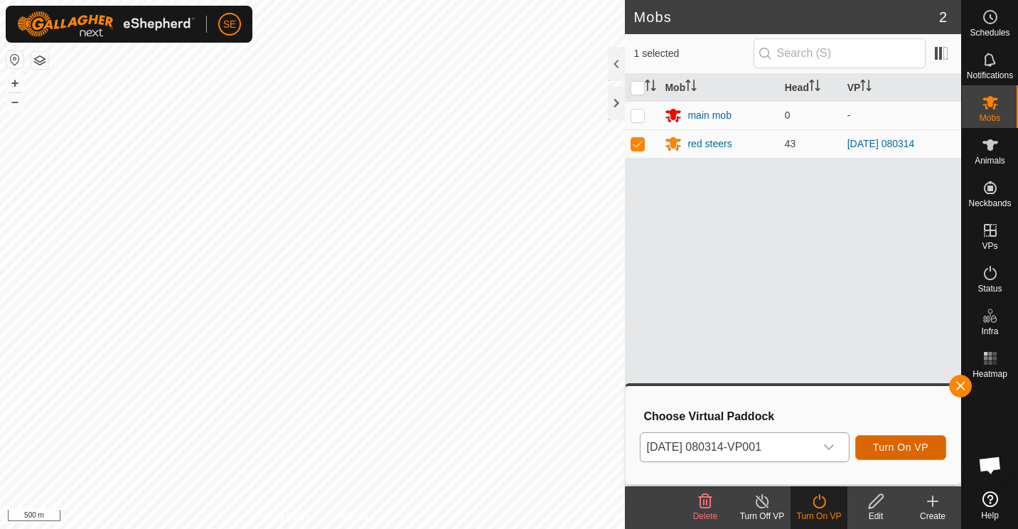
click at [913, 450] on span "Turn On VP" at bounding box center [900, 446] width 55 height 11
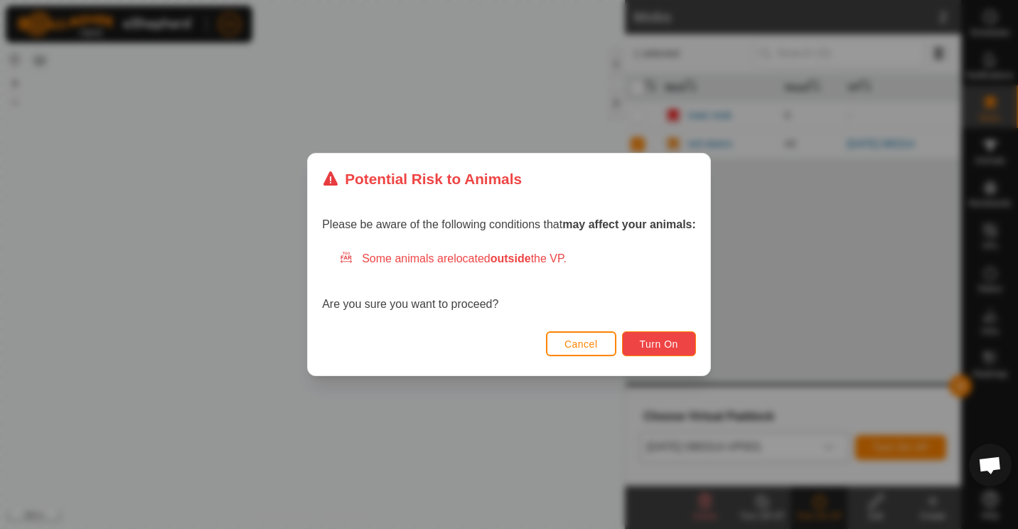
click at [658, 337] on button "Turn On" at bounding box center [659, 343] width 74 height 25
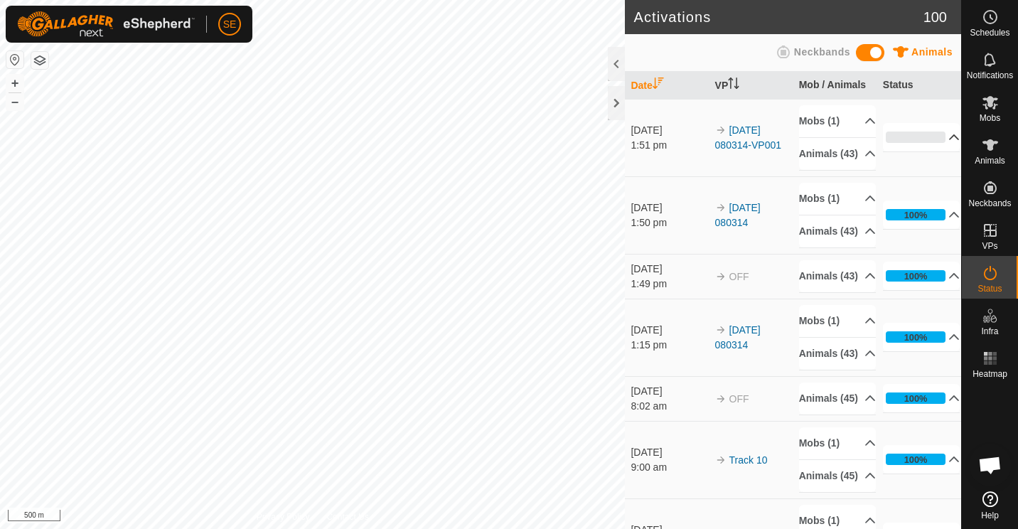
click at [936, 144] on p-accordion-header "0%" at bounding box center [921, 137] width 77 height 28
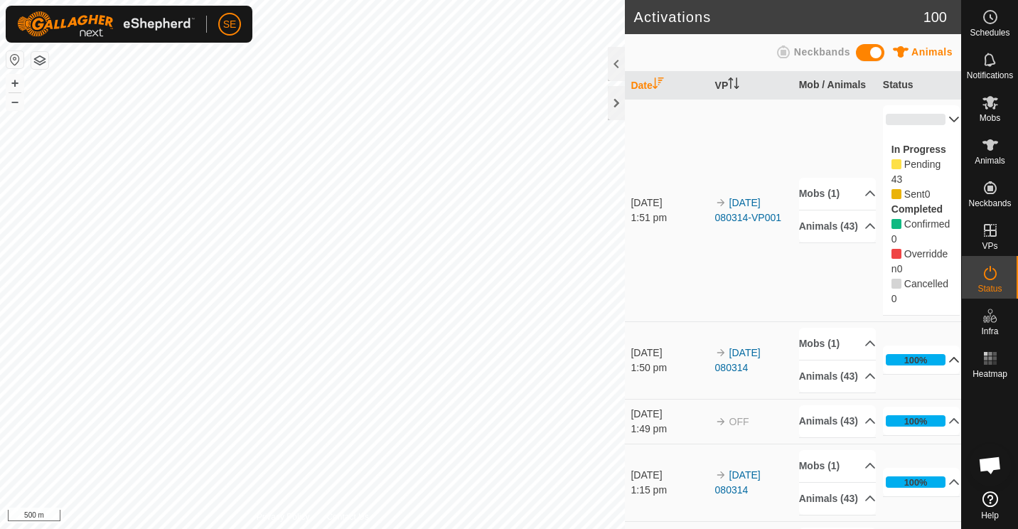
click at [935, 366] on p-accordion-header "100%" at bounding box center [921, 359] width 77 height 28
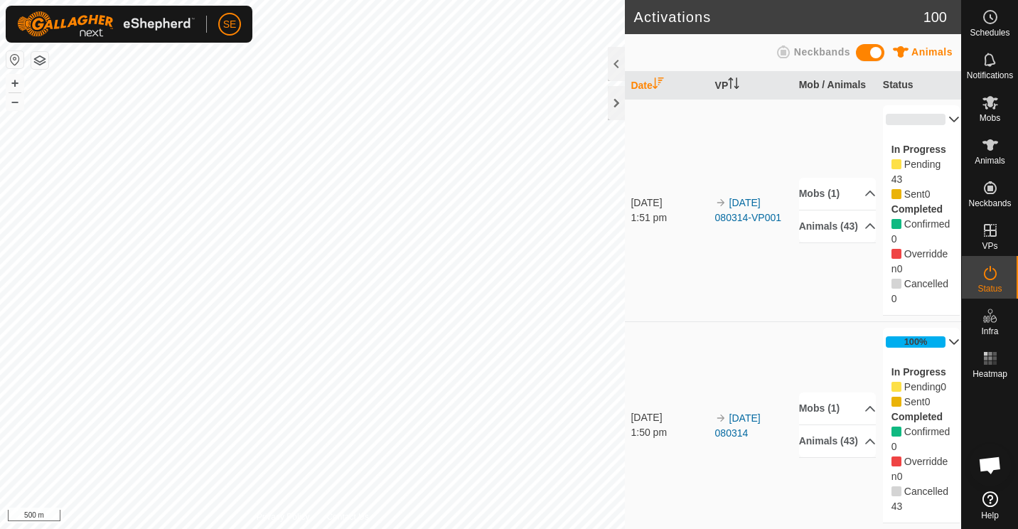
click at [933, 340] on p-accordion-header "100%" at bounding box center [921, 342] width 77 height 28
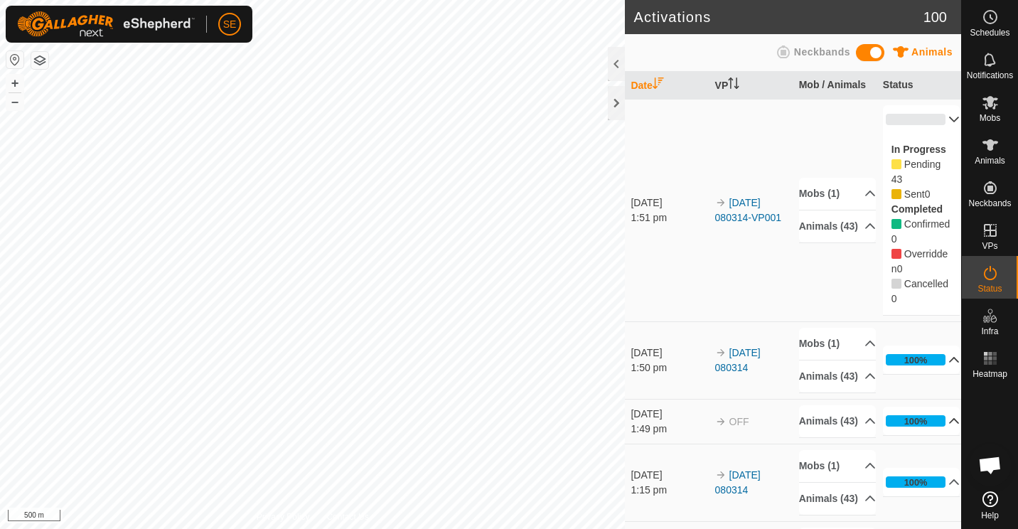
click at [934, 435] on p-accordion-header "100%" at bounding box center [921, 421] width 77 height 28
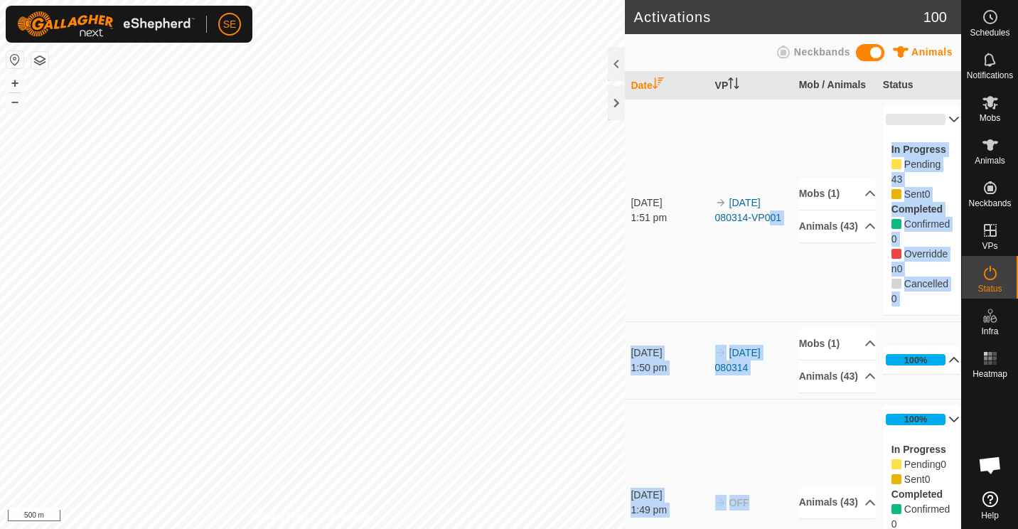
drag, startPoint x: 749, startPoint y: 464, endPoint x: 745, endPoint y: 313, distance: 151.5
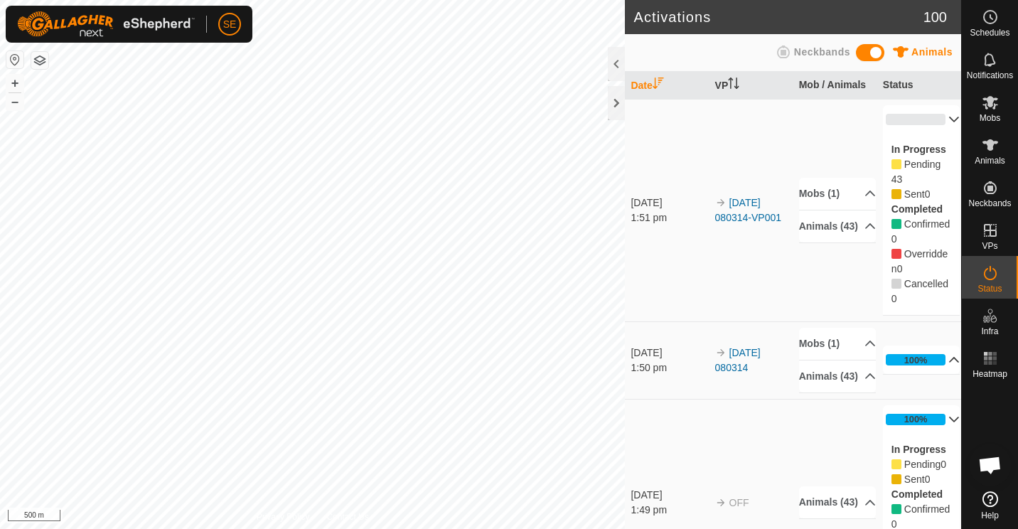
click at [844, 434] on td "Animals [PHONE_NUMBER] 32 2 9 23 54 7 20 6 33 5 29 36 43 47 21 16 35 44 46 15 1…" at bounding box center [835, 503] width 84 height 208
click at [935, 115] on p-accordion-header "0%" at bounding box center [921, 119] width 77 height 28
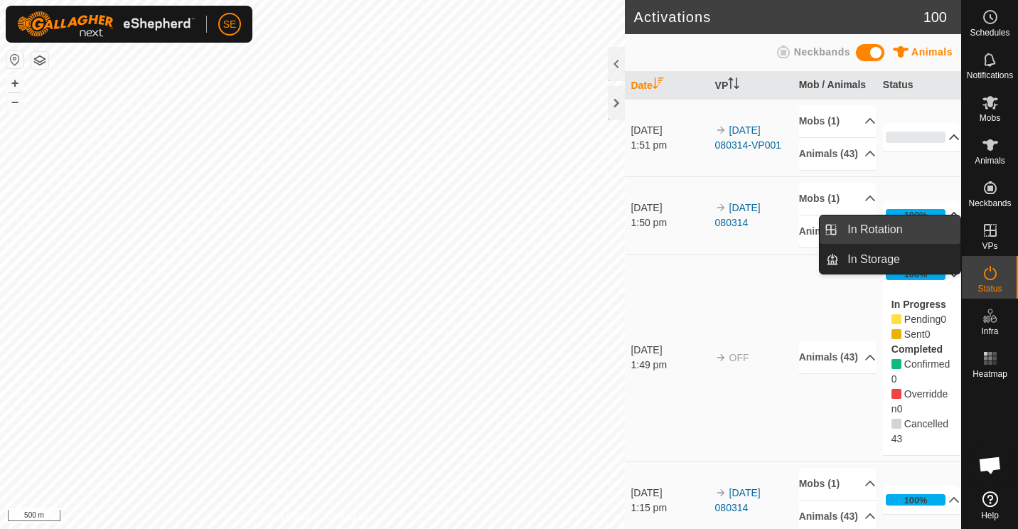
click at [881, 233] on link "In Rotation" at bounding box center [900, 229] width 122 height 28
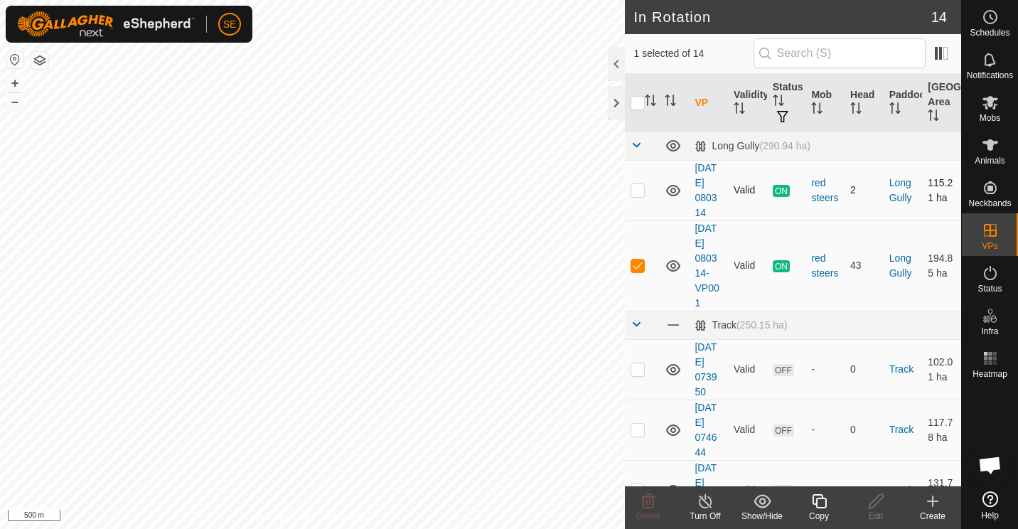
click at [640, 188] on p-checkbox at bounding box center [637, 189] width 14 height 11
checkbox input "true"
click at [633, 261] on p-checkbox at bounding box center [637, 264] width 14 height 11
checkbox input "false"
click at [707, 503] on line at bounding box center [704, 501] width 11 height 11
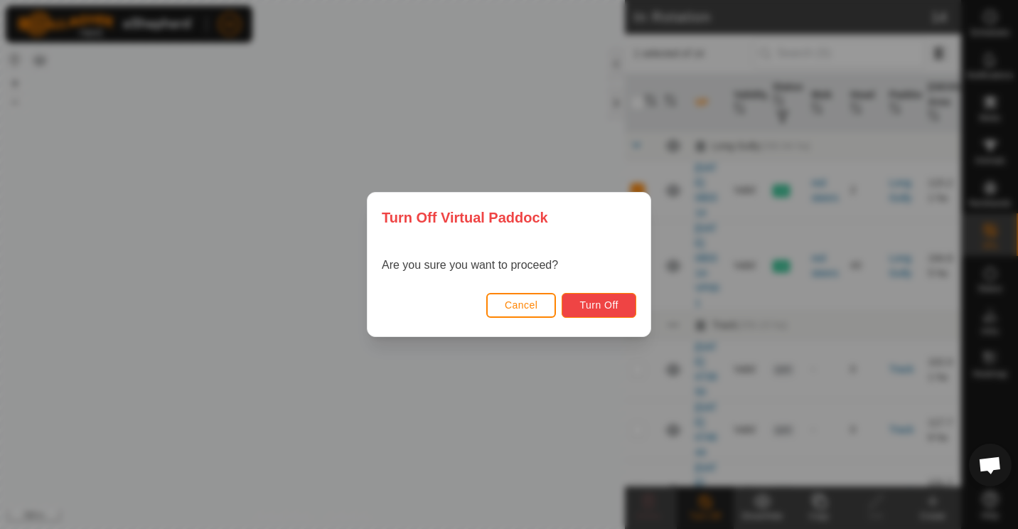
click at [603, 300] on span "Turn Off" at bounding box center [598, 304] width 39 height 11
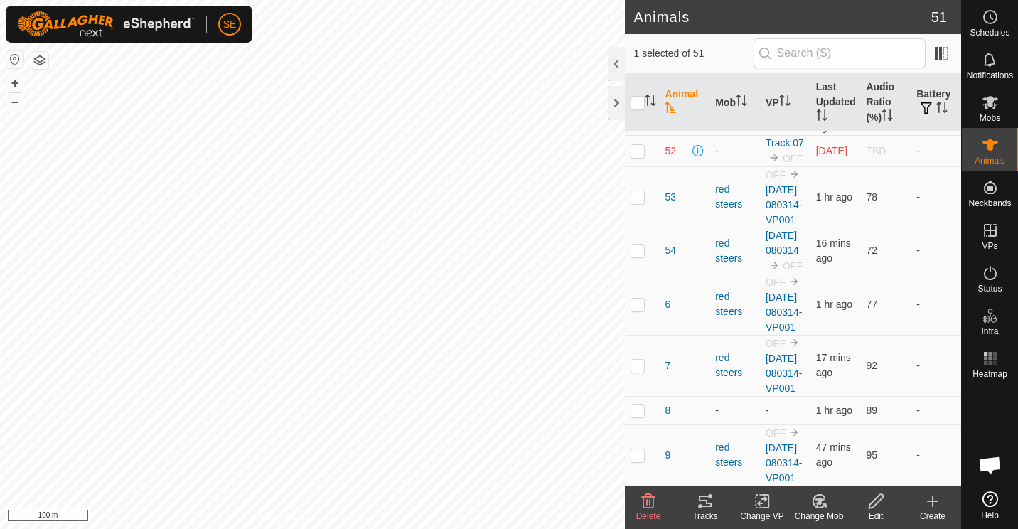
scroll to position [2532, 0]
click at [820, 502] on icon at bounding box center [820, 501] width 10 height 7
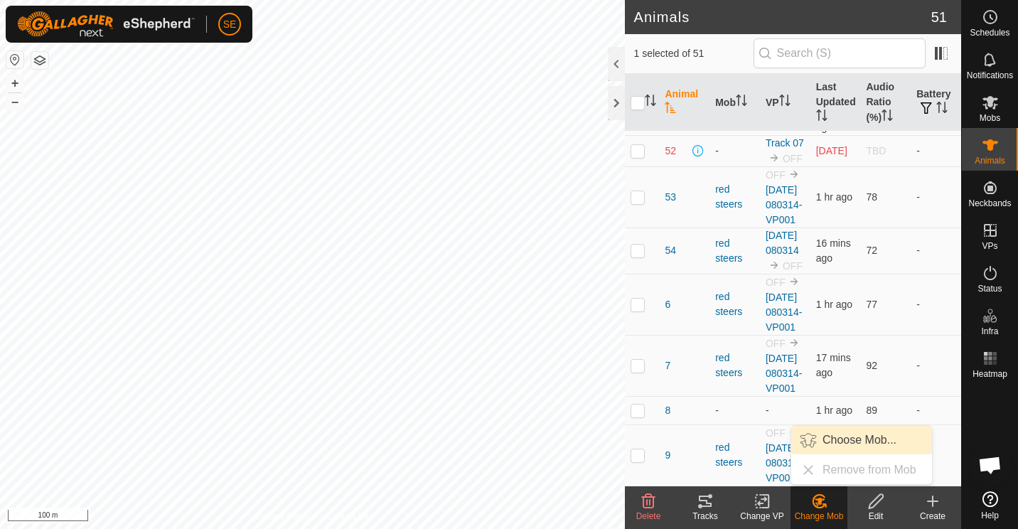
click at [849, 441] on link "Choose Mob..." at bounding box center [861, 440] width 141 height 28
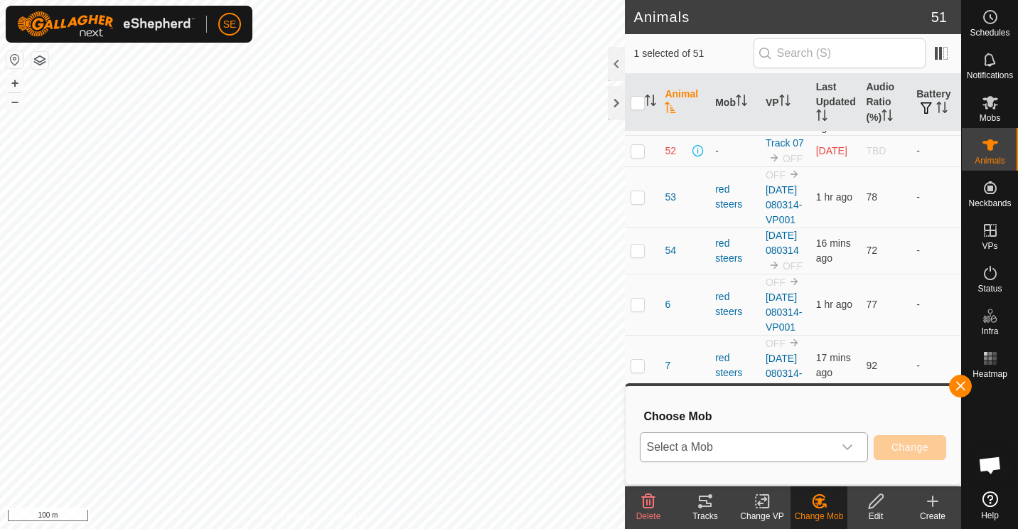
click at [853, 451] on icon "dropdown trigger" at bounding box center [847, 446] width 11 height 11
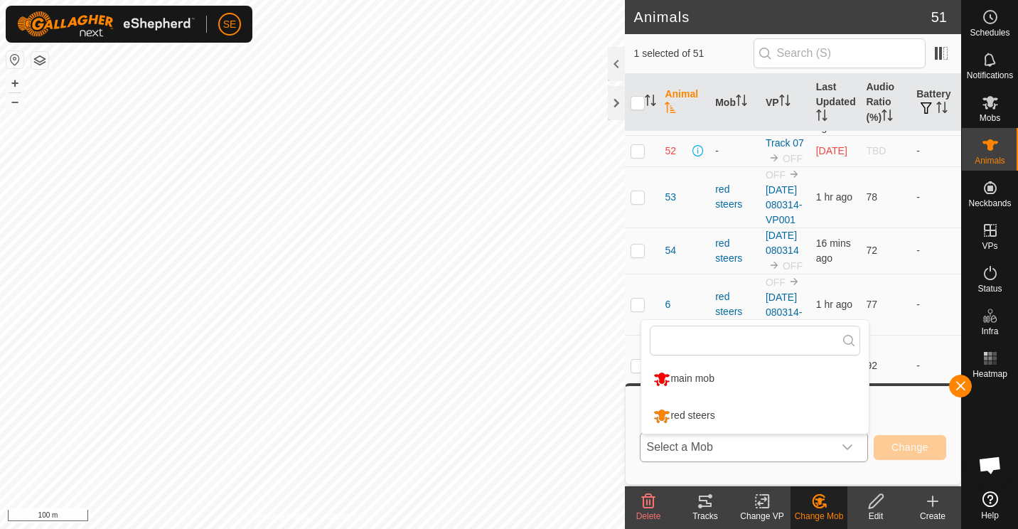
click at [689, 417] on li "red steers" at bounding box center [754, 416] width 227 height 36
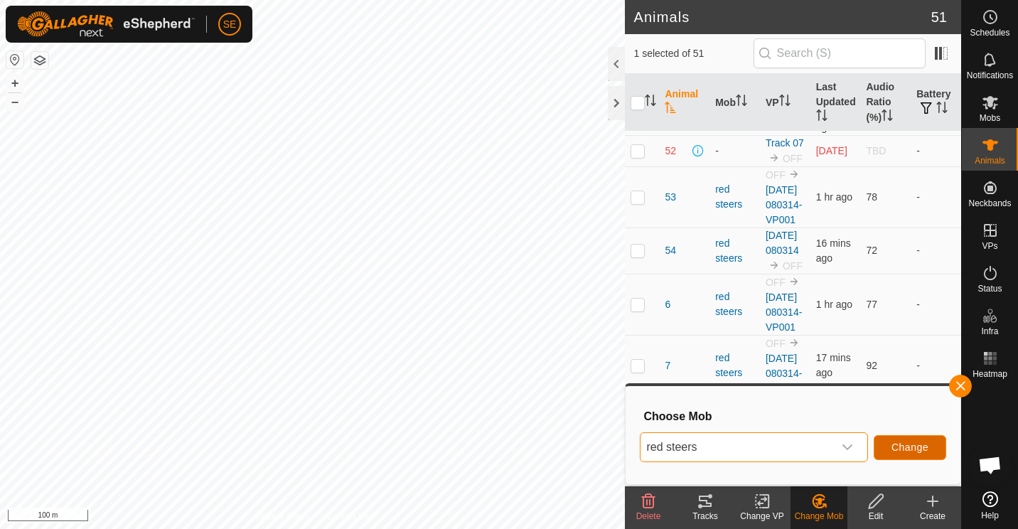
click at [916, 447] on span "Change" at bounding box center [909, 446] width 37 height 11
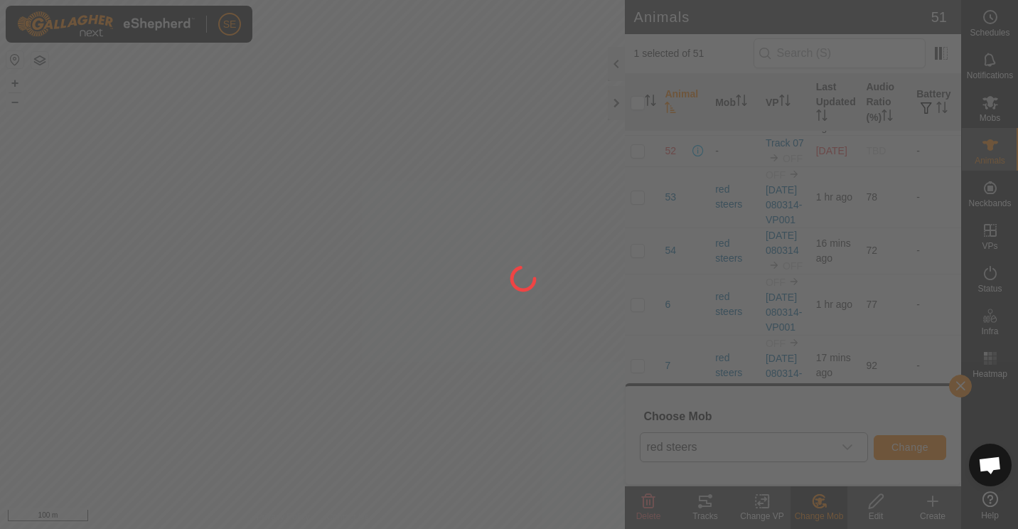
checkbox input "false"
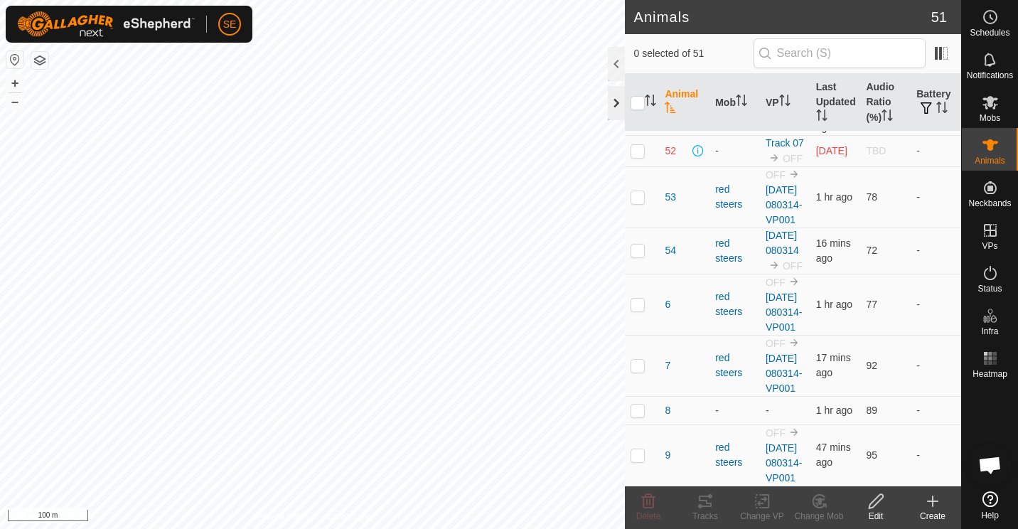
click at [619, 102] on div at bounding box center [616, 103] width 17 height 34
